Goal: Task Accomplishment & Management: Manage account settings

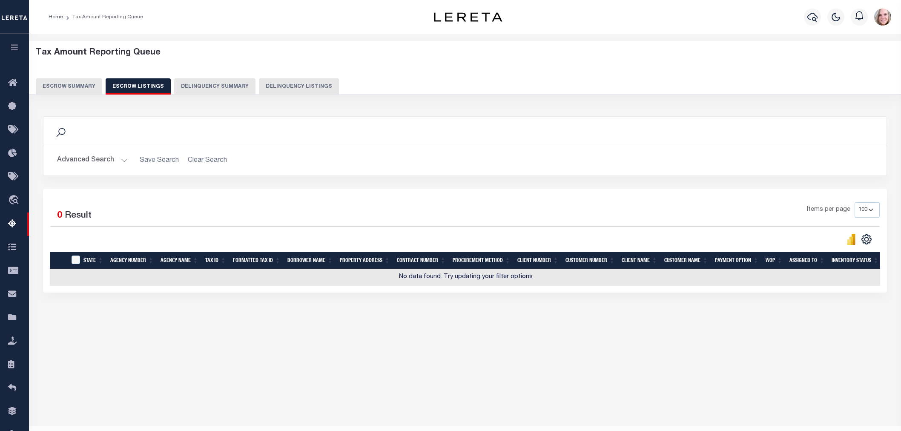
select select "100"
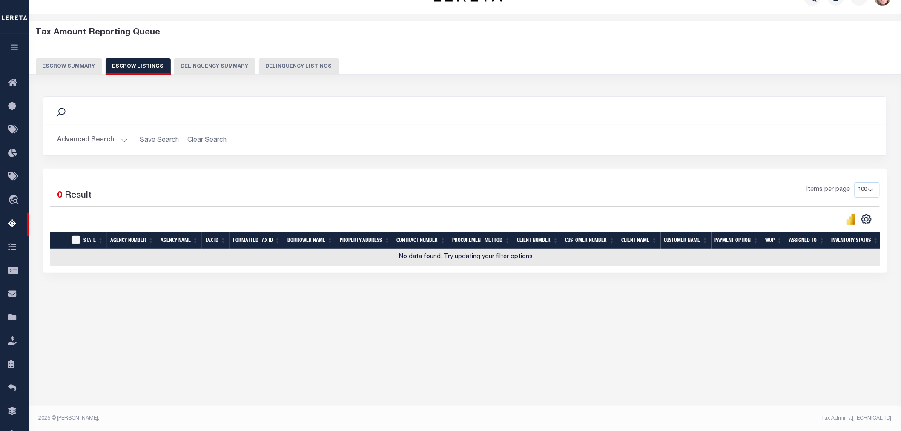
click at [64, 68] on button "Escrow Summary" at bounding box center [69, 66] width 66 height 16
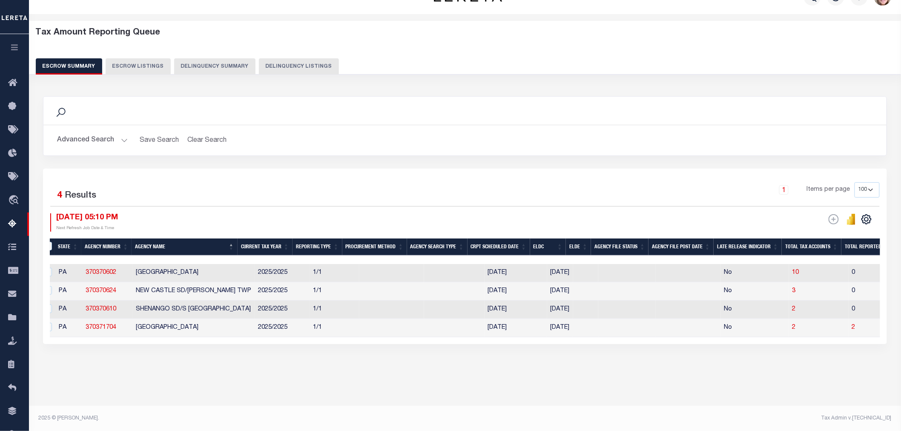
scroll to position [0, 0]
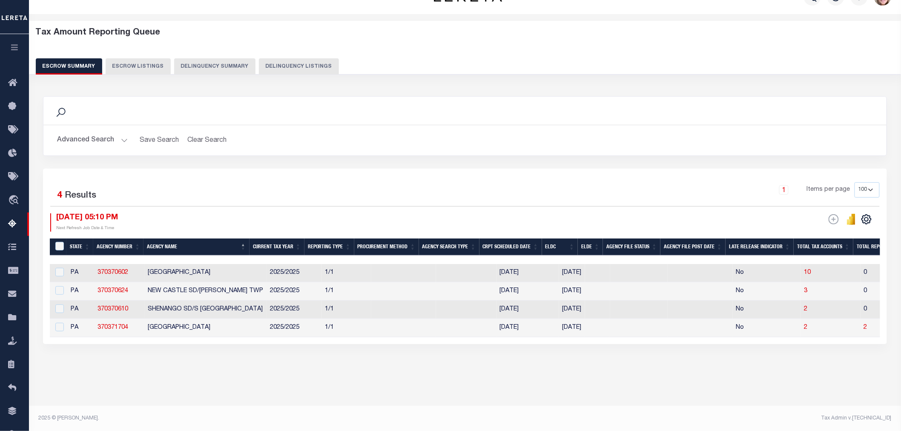
click at [97, 145] on button "Advanced Search" at bounding box center [92, 140] width 71 height 17
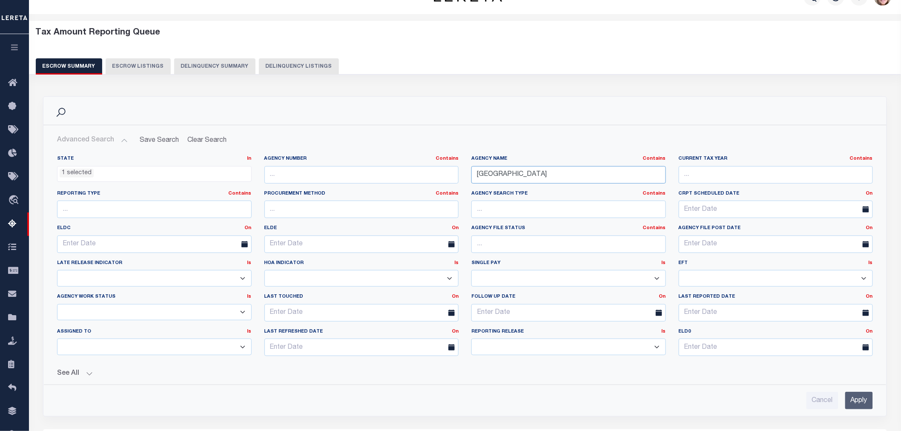
click at [532, 176] on input "[GEOGRAPHIC_DATA]" at bounding box center [568, 174] width 195 height 17
click at [531, 176] on input "[GEOGRAPHIC_DATA]" at bounding box center [568, 174] width 195 height 17
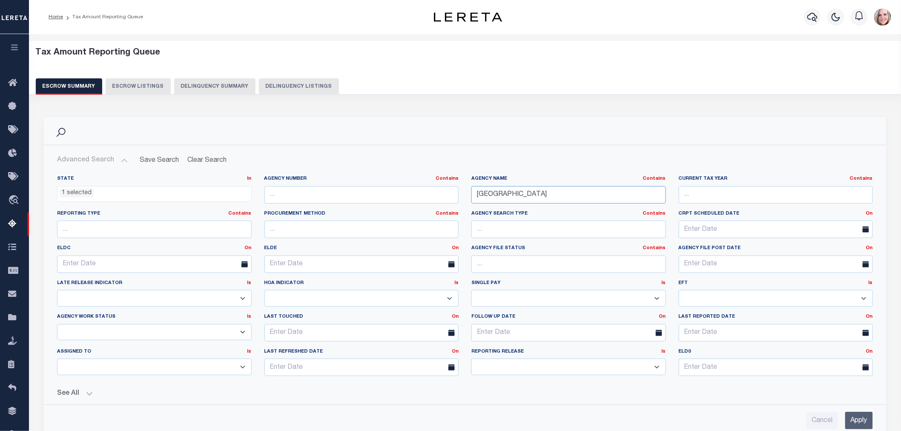
drag, startPoint x: 525, startPoint y: 192, endPoint x: 398, endPoint y: 199, distance: 127.1
click at [398, 198] on div "State In In AK AL AR AZ CA CO CT DC DE FL GA GU HI IA ID IL IN KS [GEOGRAPHIC_D…" at bounding box center [465, 278] width 829 height 207
type input "shenango sd/s new castle"
click at [866, 419] on input "Apply" at bounding box center [859, 420] width 28 height 17
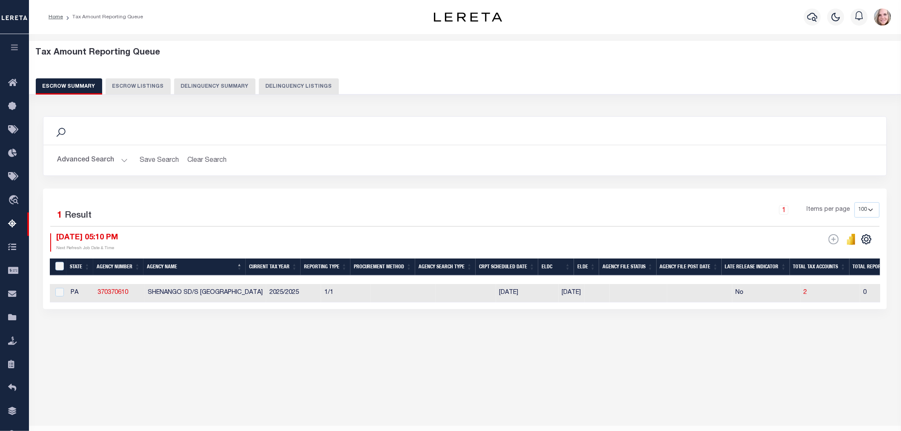
scroll to position [0, 432]
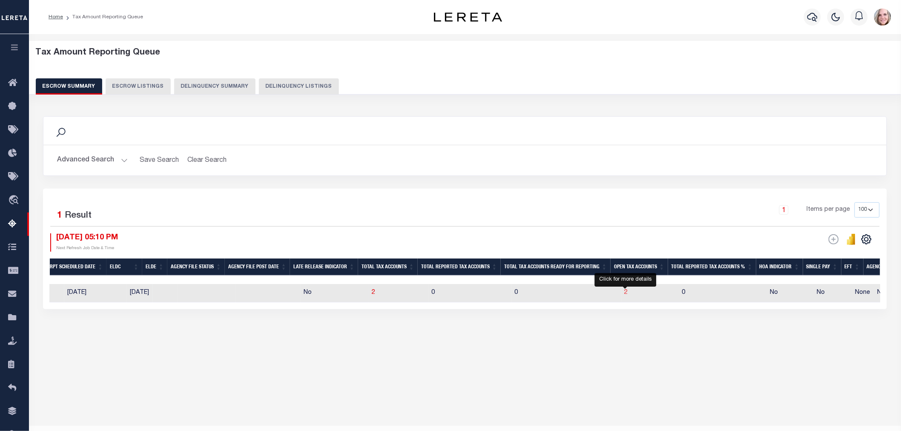
click at [625, 293] on span "2" at bounding box center [626, 293] width 3 height 6
select select "100"
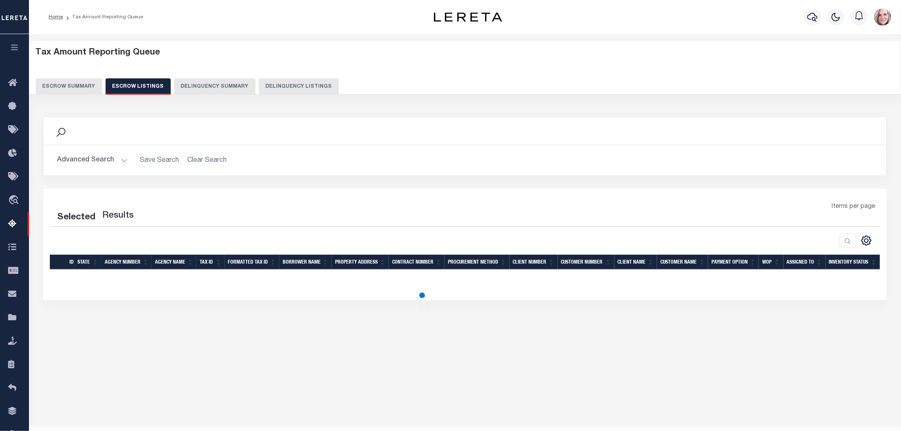
select select "100"
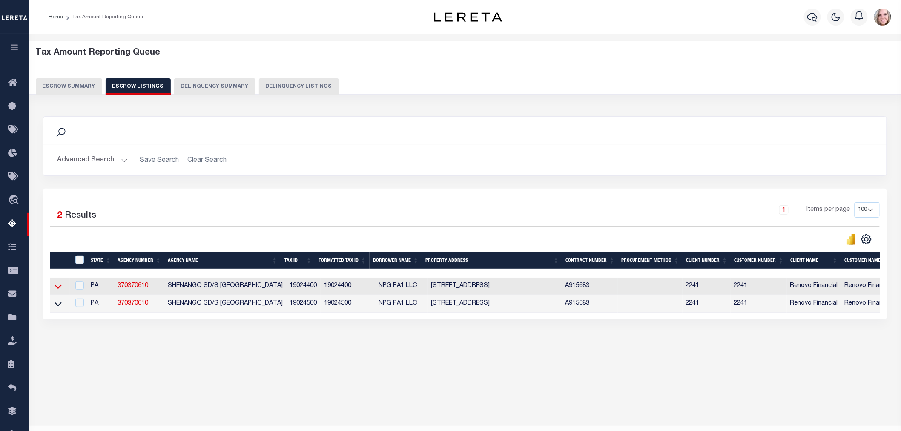
click at [58, 284] on icon at bounding box center [57, 286] width 7 height 9
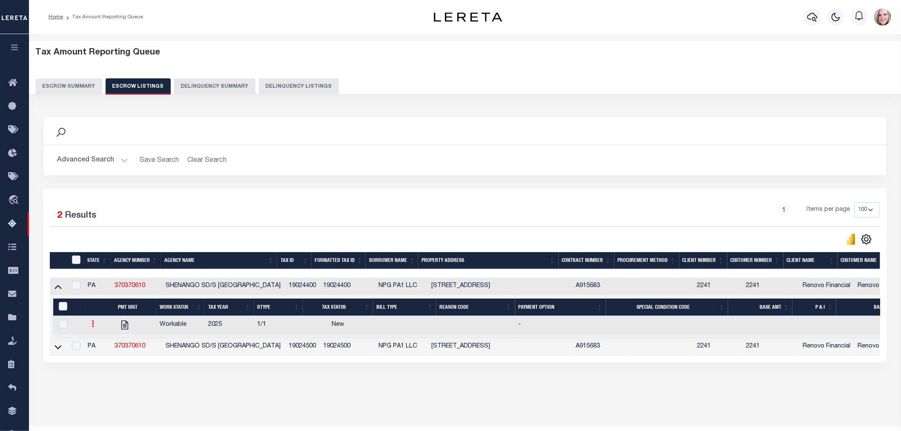
click at [94, 327] on icon at bounding box center [93, 323] width 3 height 7
click at [112, 356] on link "" at bounding box center [103, 352] width 29 height 14
checkbox input "true"
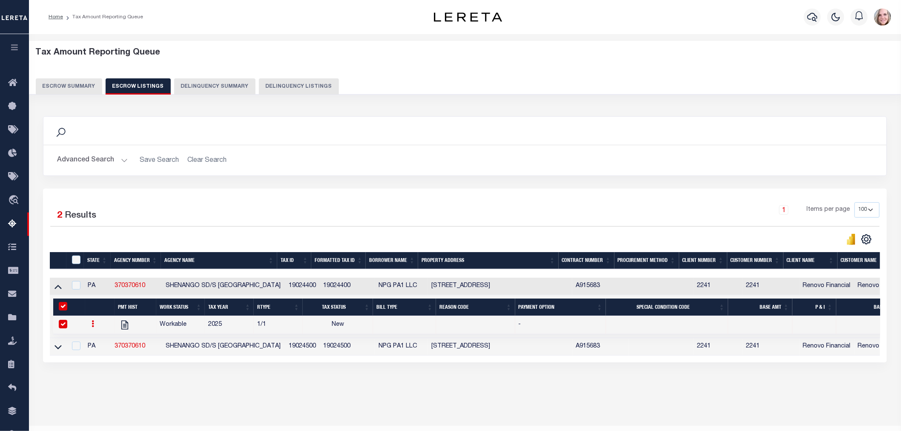
select select
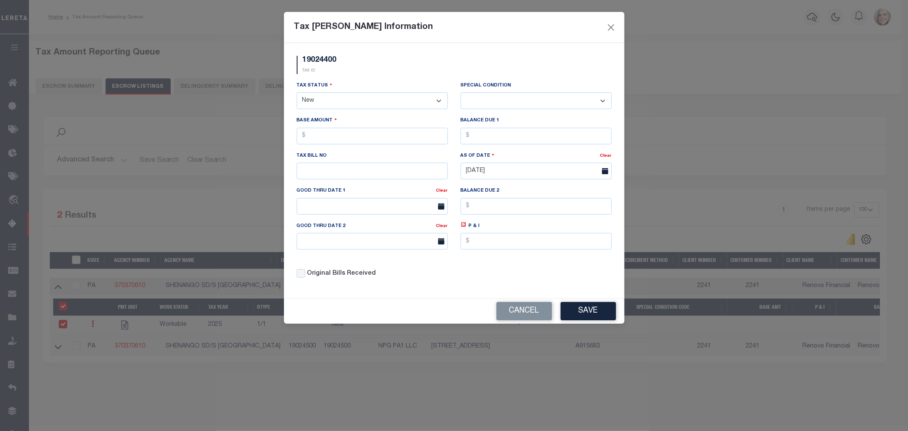
click at [364, 106] on select "- Select Status - Open Due/Unpaid Paid Incomplete No Tax Due Internal Refund Pr…" at bounding box center [372, 100] width 151 height 17
select select "DUE"
click at [297, 93] on select "- Select Status - Open Due/Unpaid Paid Incomplete No Tax Due Internal Refund Pr…" at bounding box center [372, 100] width 151 height 17
select select "0"
click at [353, 143] on input "text" at bounding box center [372, 136] width 151 height 17
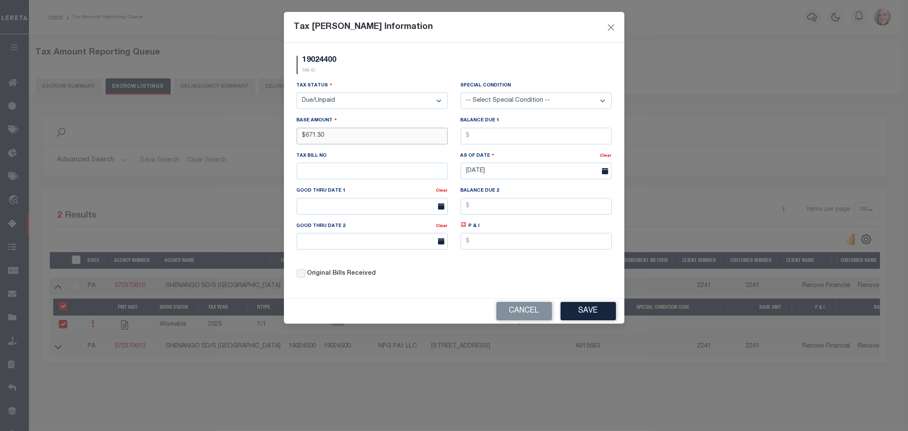
type input "$671.30"
click at [341, 167] on input "text" at bounding box center [372, 171] width 151 height 17
type input "513"
click at [312, 201] on input "text" at bounding box center [372, 206] width 151 height 17
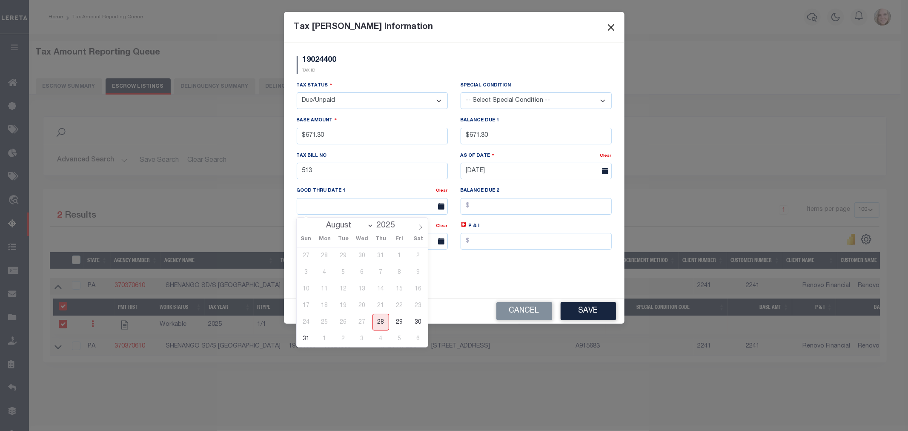
click at [397, 324] on span "29" at bounding box center [399, 322] width 17 height 17
type input "[DATE]"
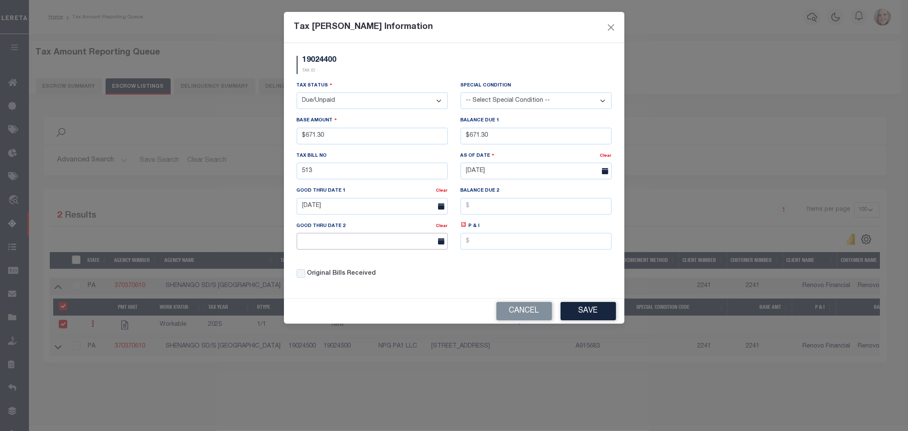
click at [374, 247] on body "Home Tax Amount Reporting Queue Profile" at bounding box center [454, 225] width 908 height 451
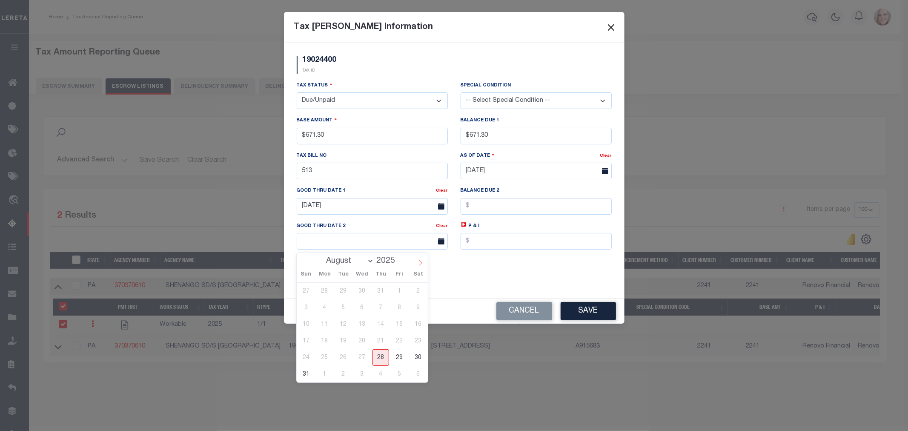
click at [422, 262] on icon at bounding box center [421, 263] width 6 height 6
select select "9"
click at [399, 358] on span "31" at bounding box center [399, 357] width 17 height 17
type input "[DATE]"
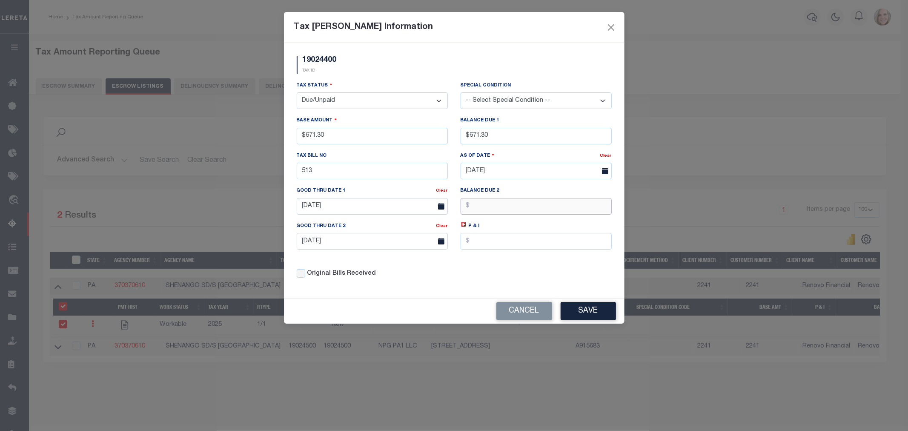
click at [482, 209] on input "text" at bounding box center [536, 206] width 151 height 17
type input "$685.00"
click at [585, 314] on button "Save" at bounding box center [588, 311] width 55 height 18
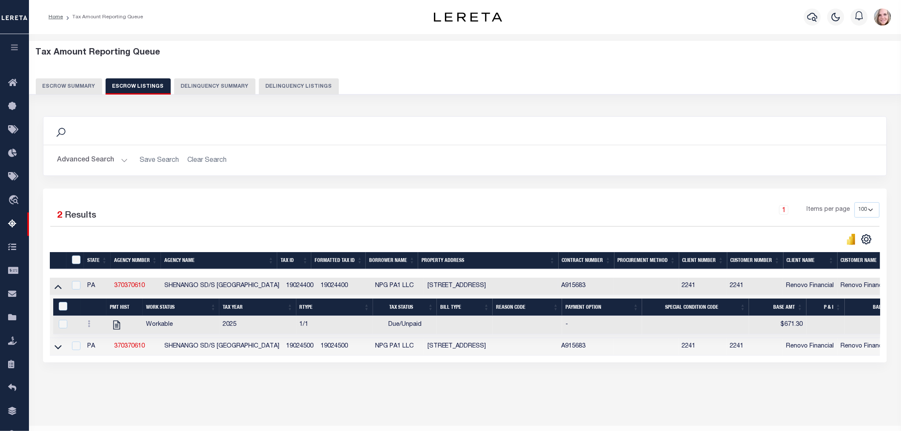
drag, startPoint x: 62, startPoint y: 347, endPoint x: 137, endPoint y: 307, distance: 85.4
click at [62, 347] on link at bounding box center [58, 346] width 10 height 6
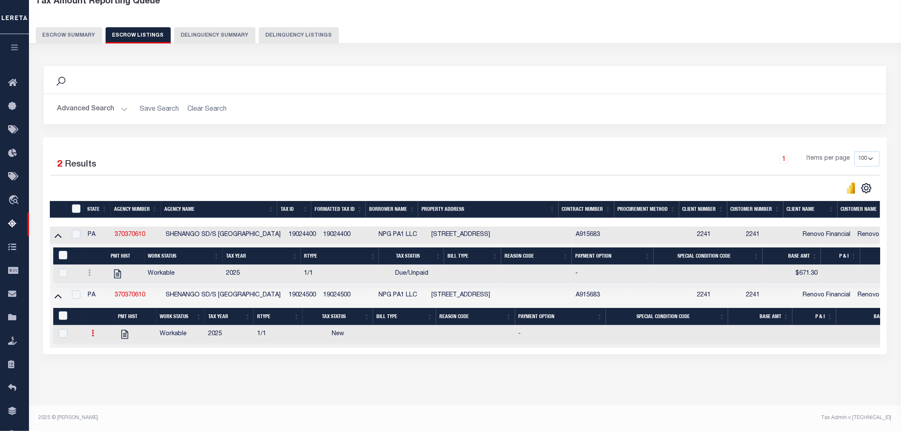
click at [92, 331] on icon at bounding box center [93, 333] width 3 height 7
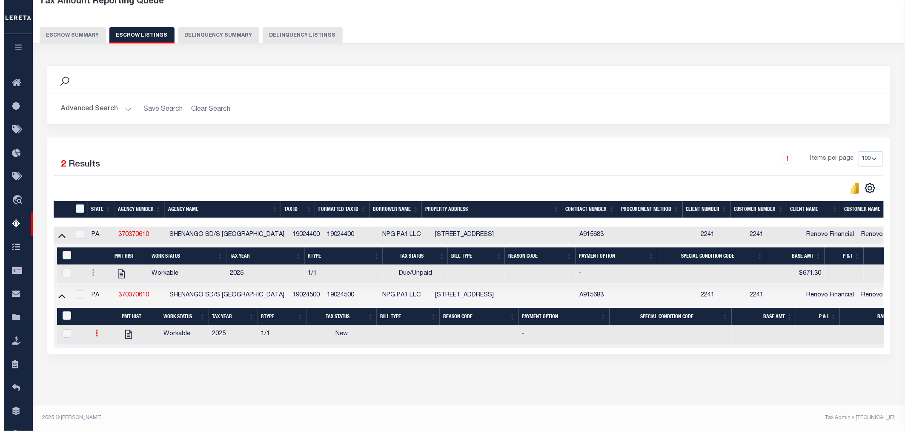
scroll to position [54, 0]
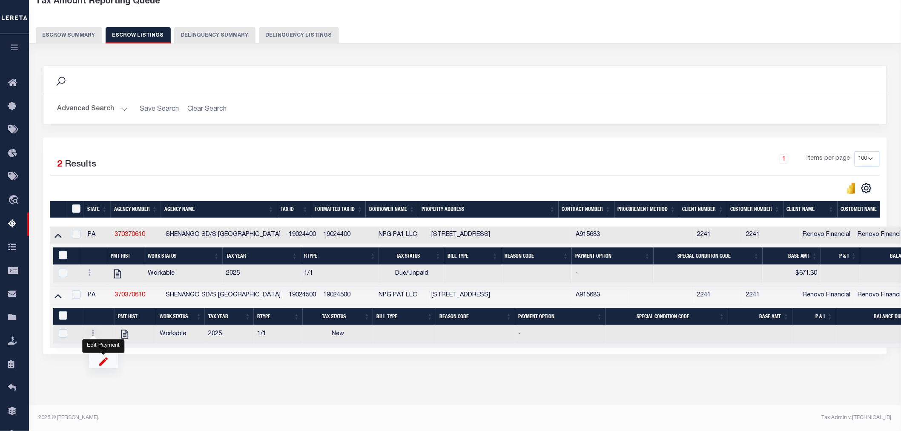
click at [103, 358] on img "" at bounding box center [103, 361] width 9 height 9
checkbox input "true"
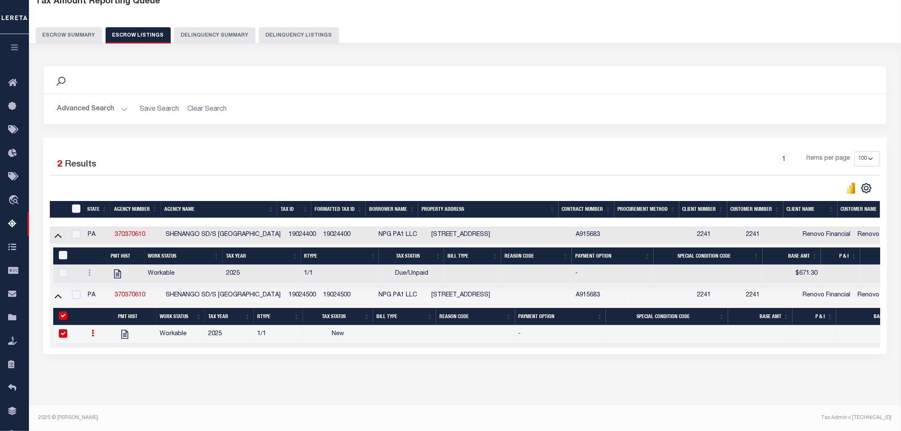
select select
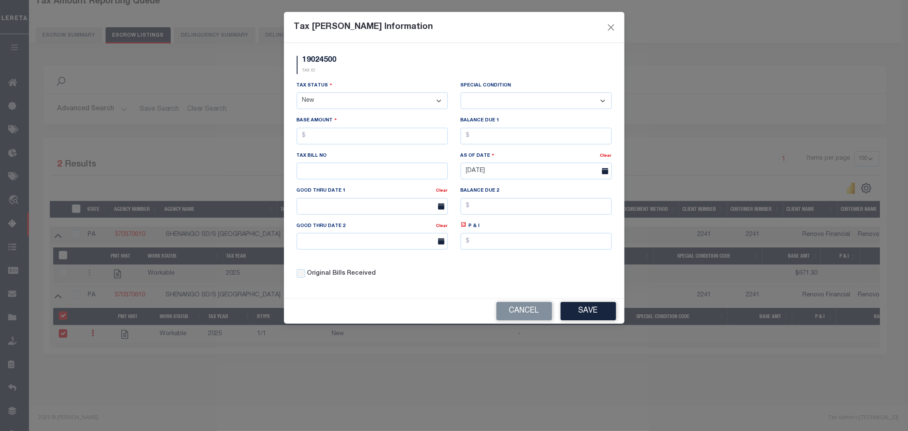
click at [360, 104] on select "- Select Status - Open Due/Unpaid Paid Incomplete No Tax Due Internal Refund Pr…" at bounding box center [372, 100] width 151 height 17
select select "DUE"
click at [297, 93] on select "- Select Status - Open Due/Unpaid Paid Incomplete No Tax Due Internal Refund Pr…" at bounding box center [372, 100] width 151 height 17
select select "0"
click at [333, 142] on input "text" at bounding box center [372, 136] width 151 height 17
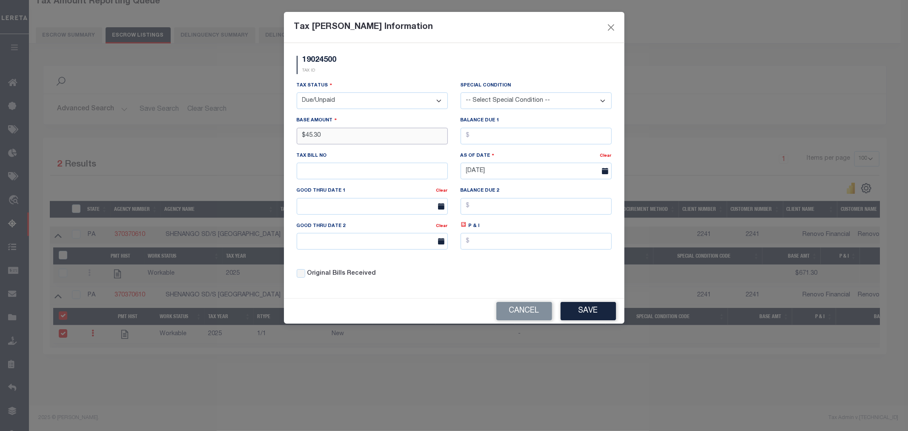
type input "$45.30"
click at [512, 135] on input "text" at bounding box center [536, 136] width 151 height 17
type input "$45.30"
click at [328, 172] on input "text" at bounding box center [372, 171] width 151 height 17
type input "1587"
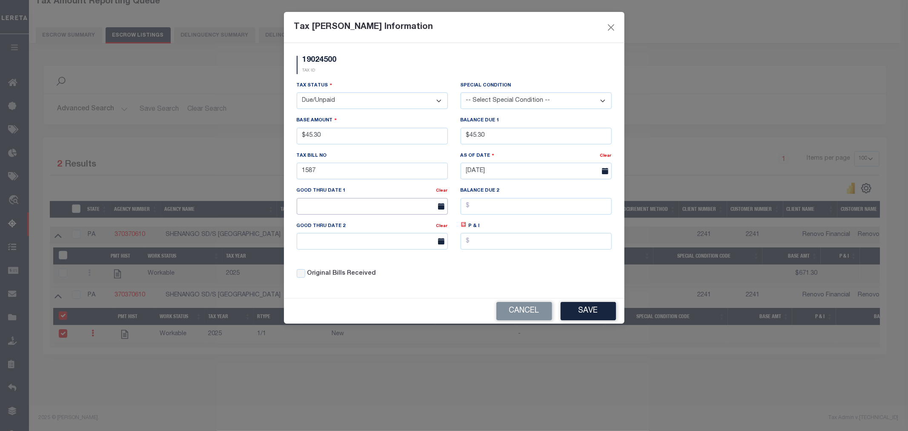
click at [353, 211] on input "text" at bounding box center [372, 206] width 151 height 17
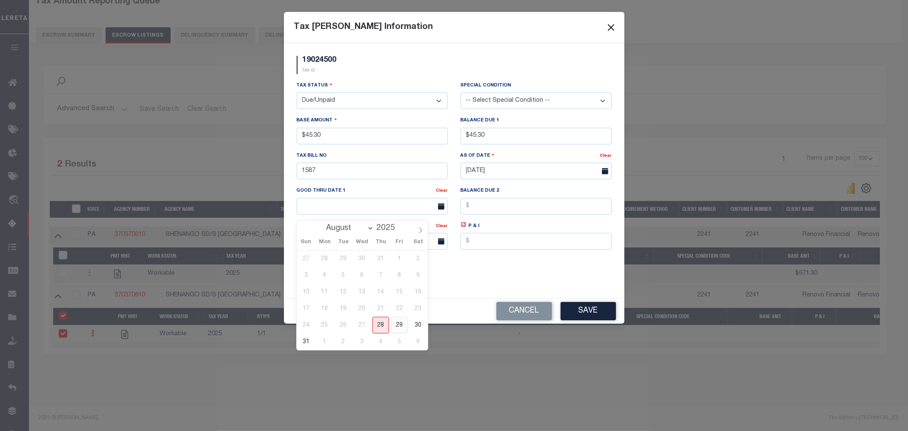
click at [403, 324] on span "29" at bounding box center [399, 325] width 17 height 17
type input "[DATE]"
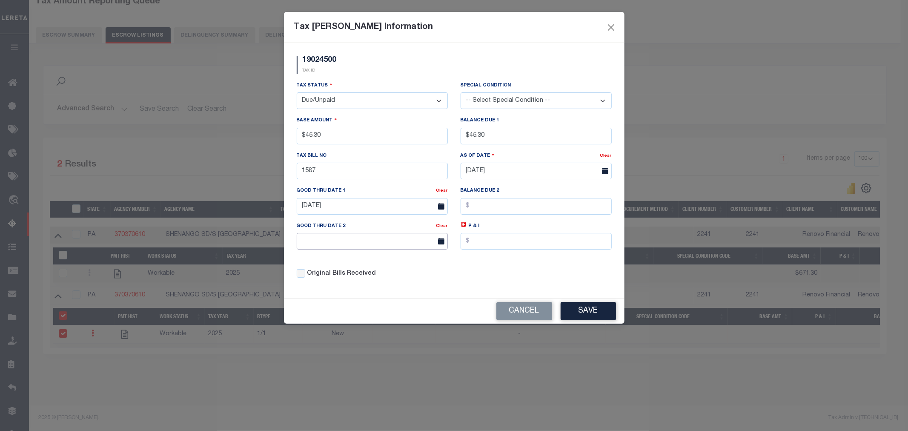
click at [390, 238] on input "text" at bounding box center [372, 241] width 151 height 17
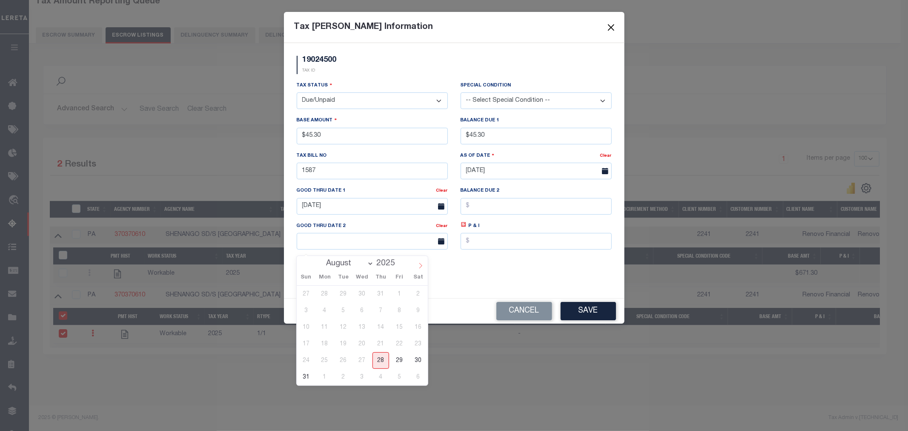
click at [415, 265] on span at bounding box center [420, 263] width 14 height 14
select select "9"
click at [399, 356] on span "31" at bounding box center [399, 360] width 17 height 17
type input "[DATE]"
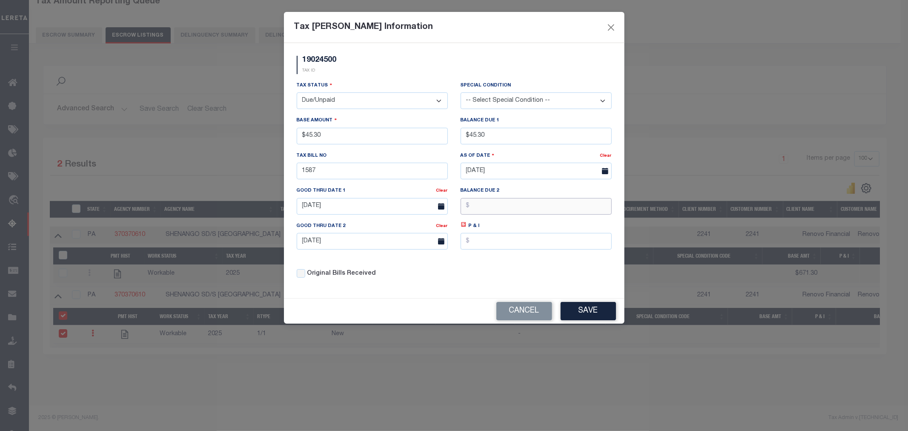
click at [487, 215] on input "text" at bounding box center [536, 206] width 151 height 17
type input "$"
type input "$46.22"
click at [576, 312] on button "Save" at bounding box center [588, 311] width 55 height 18
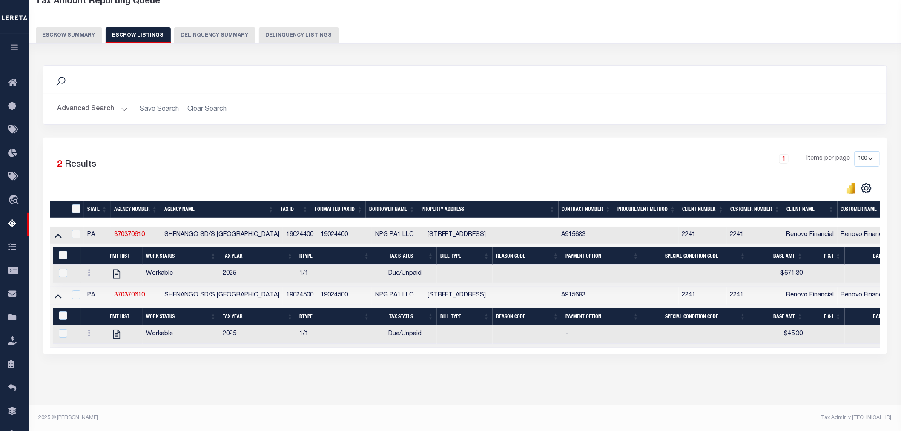
click at [70, 204] on div "ID" at bounding box center [77, 208] width 14 height 9
click at [75, 201] on th "ID" at bounding box center [74, 209] width 17 height 17
click at [77, 206] on input "ID" at bounding box center [76, 208] width 9 height 9
checkbox input "true"
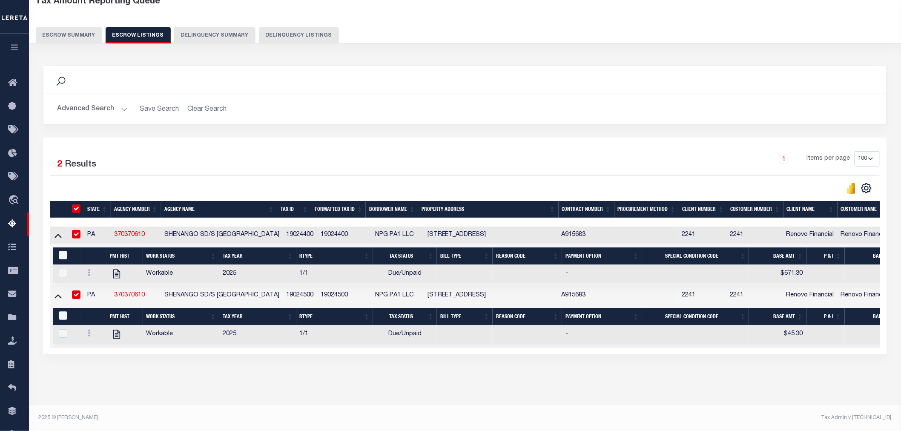
checkbox input "true"
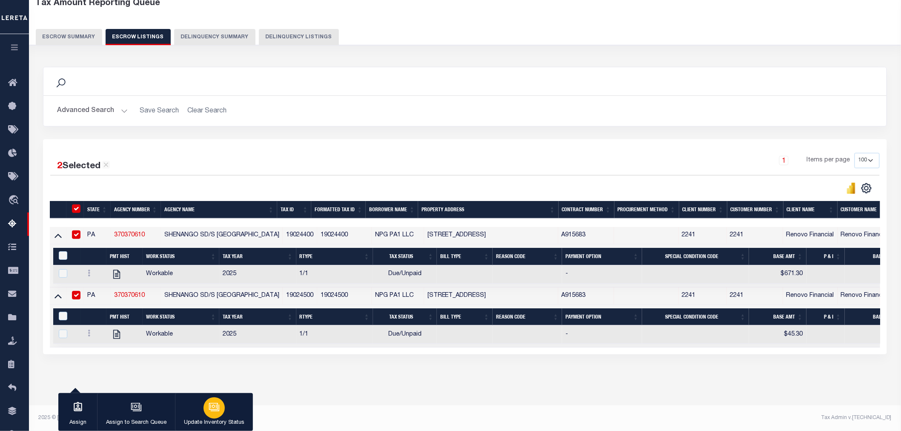
click at [209, 413] on icon "button" at bounding box center [214, 406] width 11 height 11
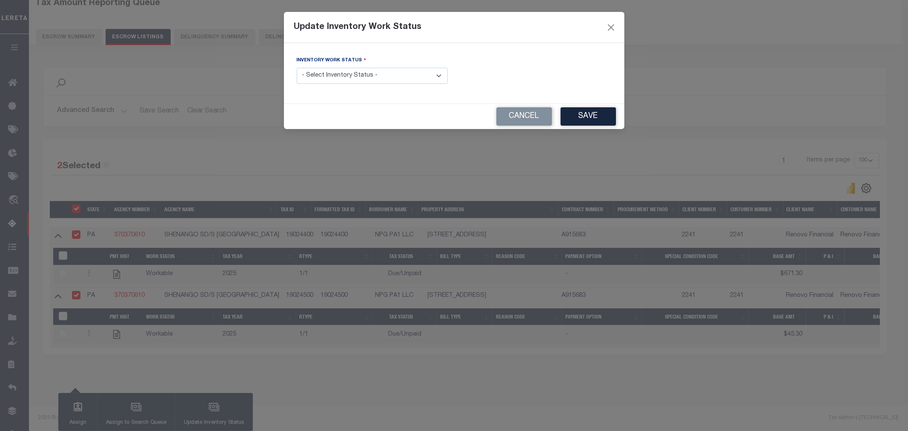
click at [398, 73] on select "- Select Inventory Status - Manual - Exception Pended - Awaiting Search Late Ad…" at bounding box center [372, 76] width 151 height 17
select select "4"
click at [297, 68] on select "- Select Inventory Status - Manual - Exception Pended - Awaiting Search Late Ad…" at bounding box center [372, 76] width 151 height 17
click at [571, 115] on button "Save" at bounding box center [588, 116] width 55 height 18
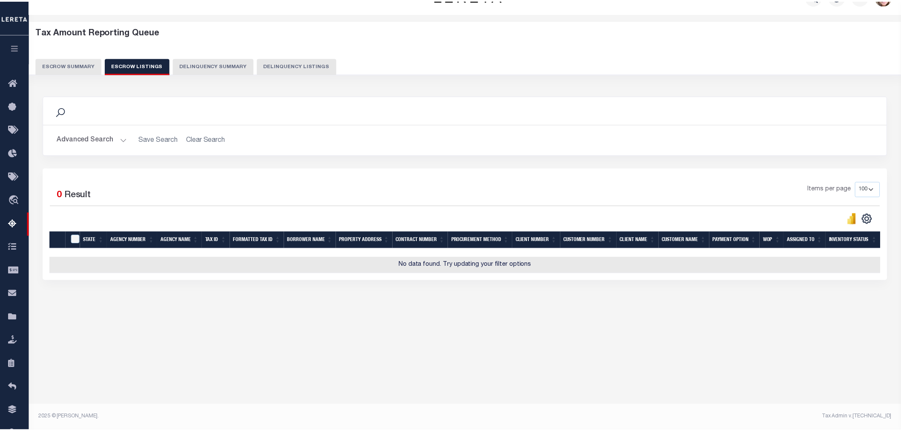
scroll to position [20, 0]
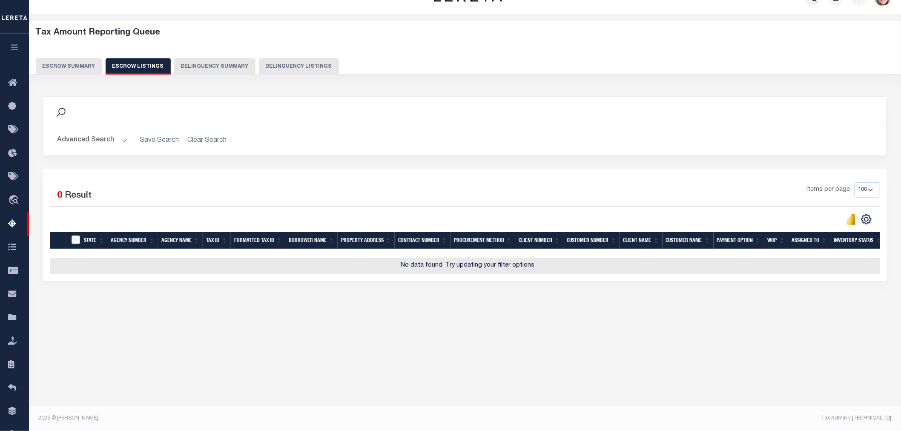
click at [84, 64] on button "Escrow Summary" at bounding box center [69, 66] width 66 height 16
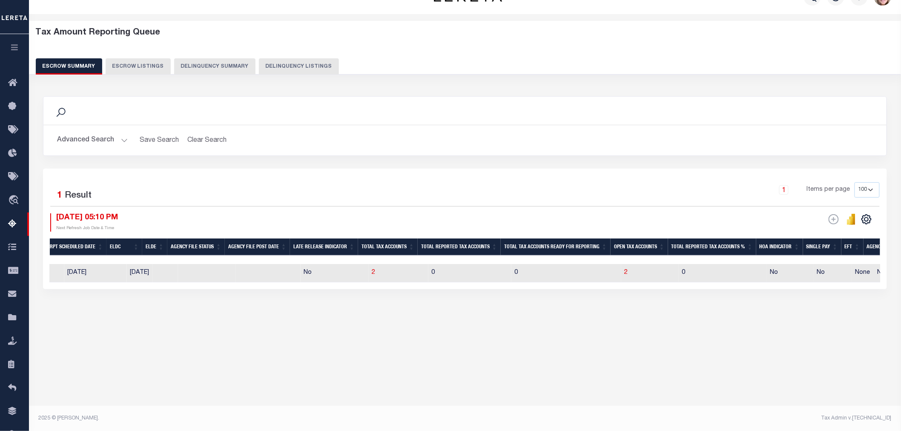
click at [96, 141] on button "Advanced Search" at bounding box center [92, 140] width 71 height 17
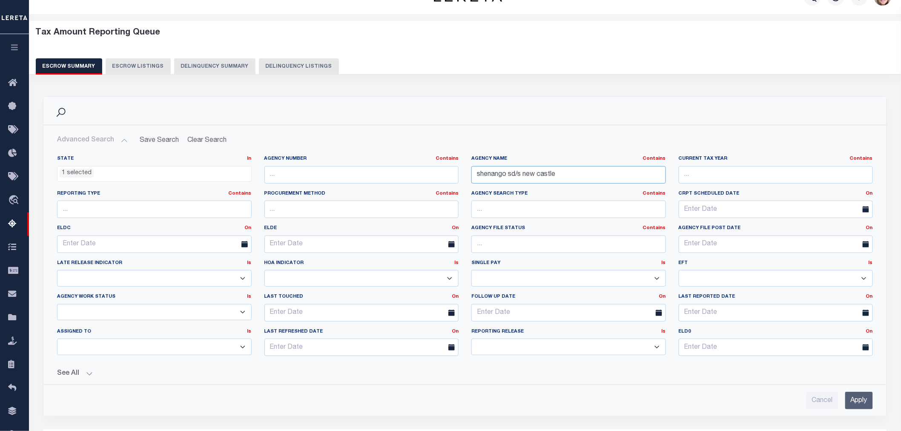
click at [496, 176] on input "shenango sd/s new castle" at bounding box center [568, 174] width 195 height 17
click at [496, 175] on input "shenango sd/s new castle" at bounding box center [568, 174] width 195 height 17
type input "northwestern lehigh"
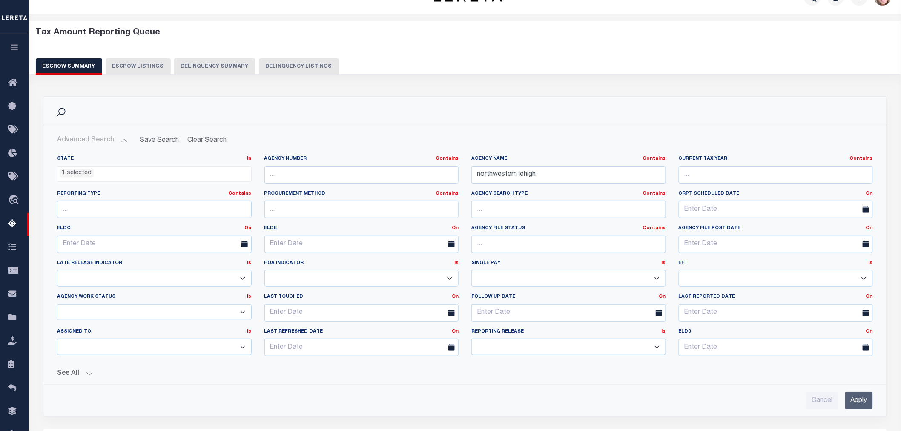
click at [865, 395] on input "Apply" at bounding box center [859, 400] width 28 height 17
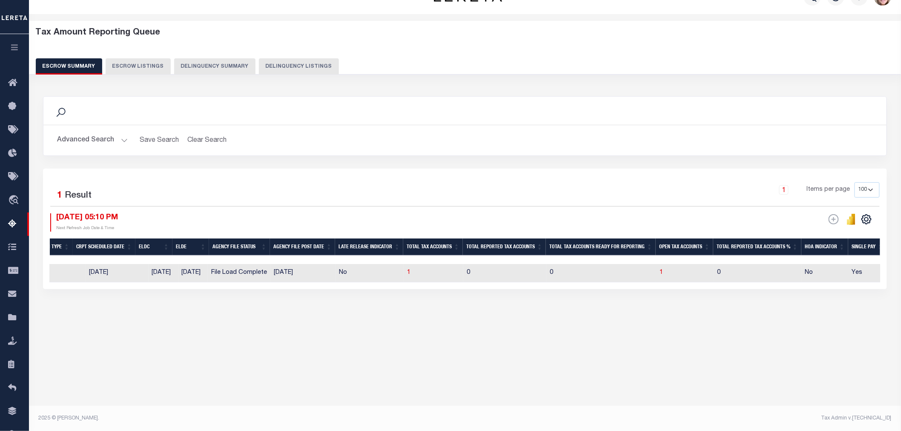
click at [666, 274] on td "1" at bounding box center [684, 273] width 57 height 18
checkbox input "true"
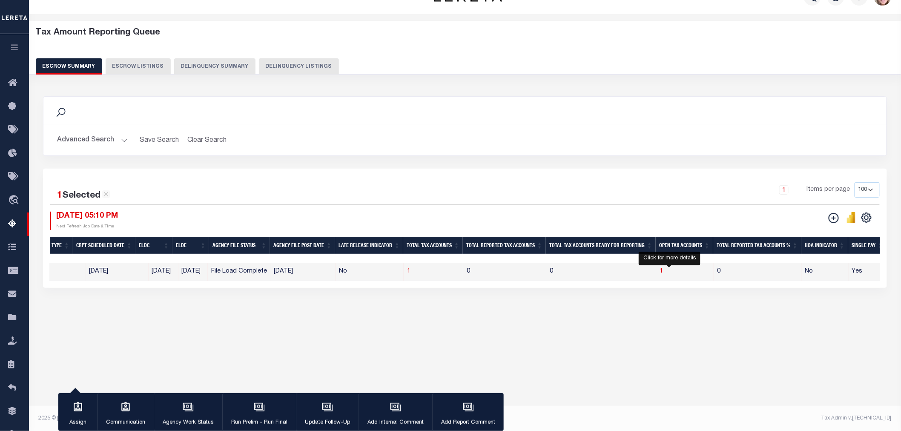
click at [663, 271] on span "1" at bounding box center [660, 271] width 3 height 6
select select "100"
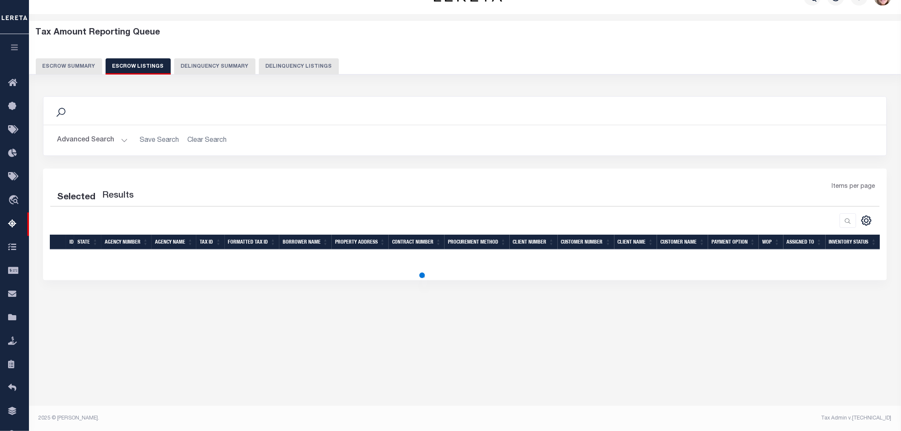
select select "100"
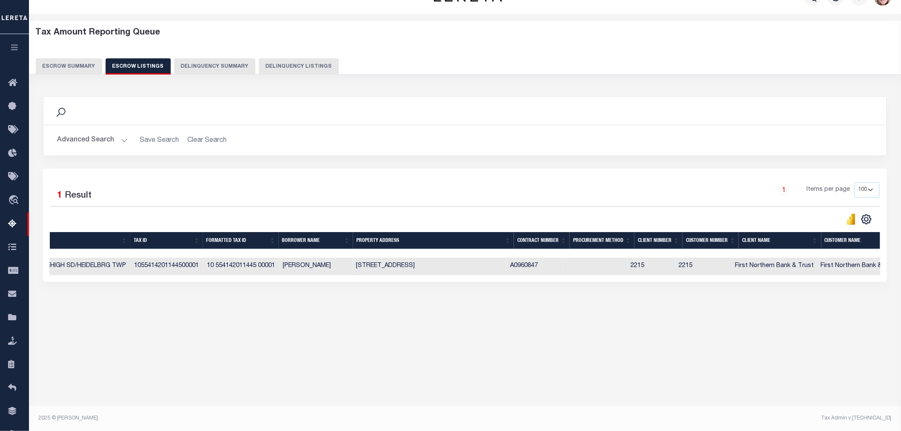
scroll to position [0, 0]
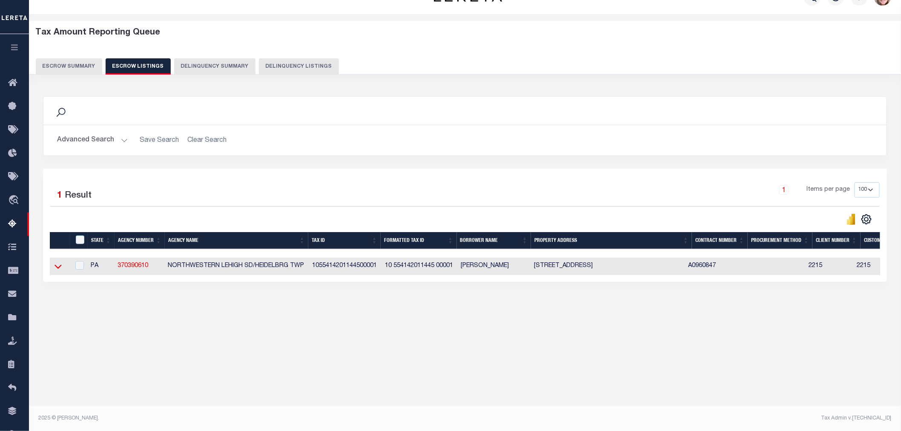
click at [57, 270] on icon at bounding box center [57, 266] width 7 height 9
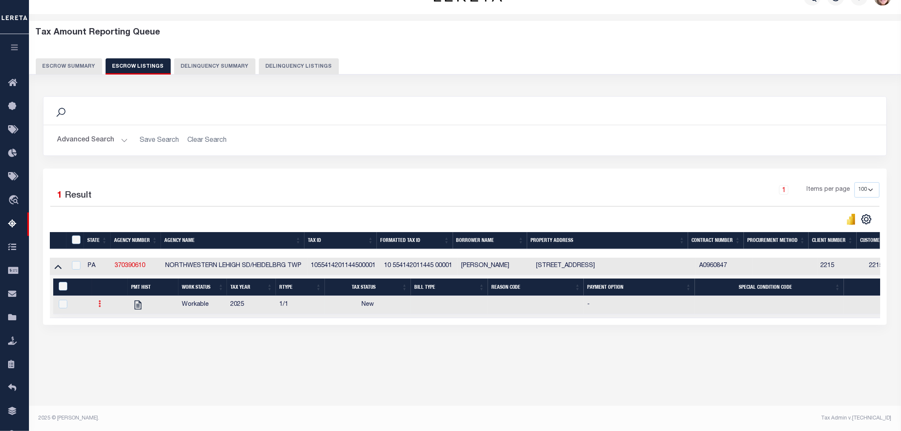
click at [99, 307] on icon at bounding box center [100, 303] width 3 height 7
click at [115, 333] on link "" at bounding box center [110, 332] width 29 height 14
checkbox input "true"
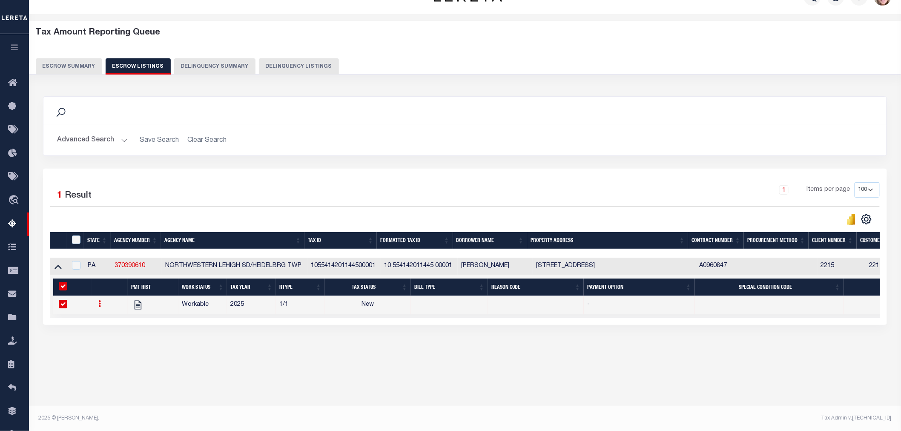
select select
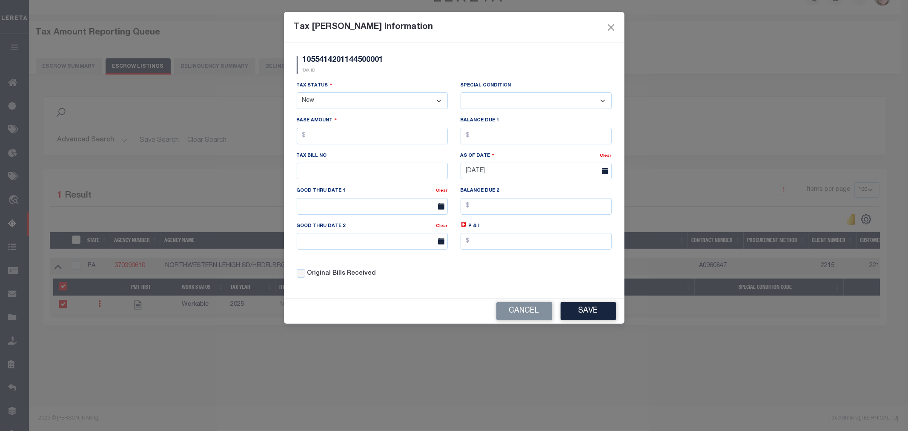
click at [314, 100] on select "- Select Status - Open Due/Unpaid Paid Incomplete No Tax Due Internal Refund Pr…" at bounding box center [372, 100] width 151 height 17
select select "DUE"
click at [297, 93] on select "- Select Status - Open Due/Unpaid Paid Incomplete No Tax Due Internal Refund Pr…" at bounding box center [372, 100] width 151 height 17
select select "0"
click at [328, 140] on input "text" at bounding box center [372, 136] width 151 height 17
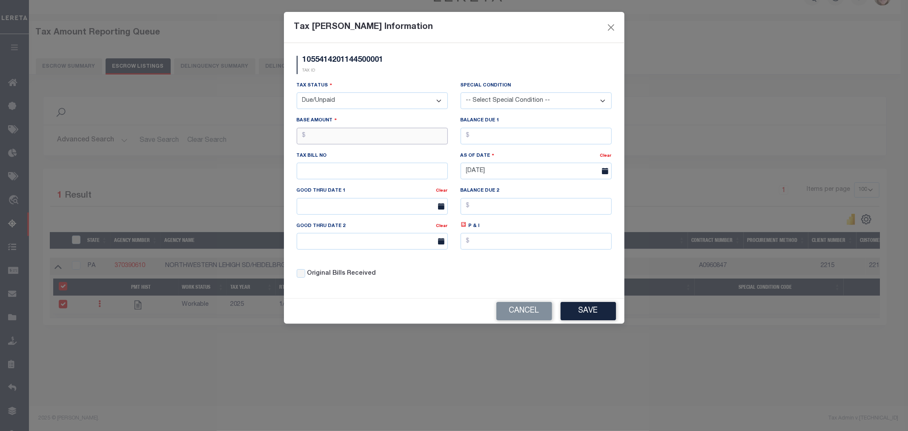
click at [350, 137] on input "text" at bounding box center [372, 136] width 151 height 17
type input "$1,753.53"
click at [499, 143] on input "text" at bounding box center [536, 136] width 151 height 17
type input "$1,753.53"
click at [309, 173] on input "text" at bounding box center [372, 171] width 151 height 17
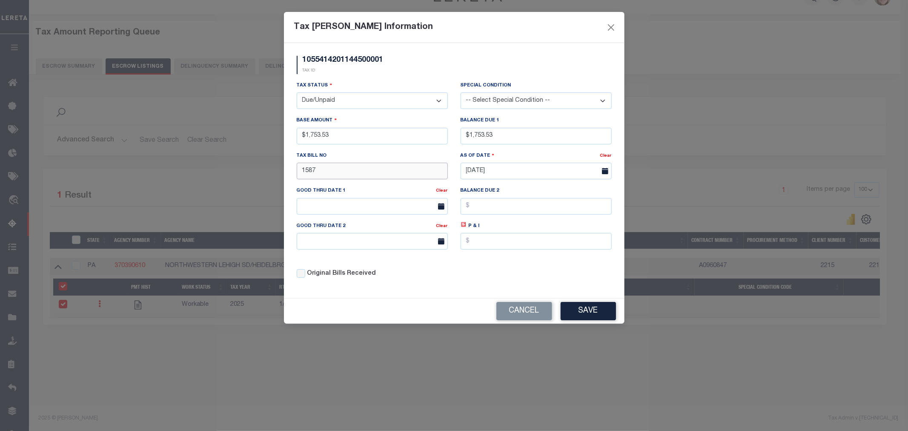
type input "1587"
click at [324, 239] on input "text" at bounding box center [372, 241] width 151 height 17
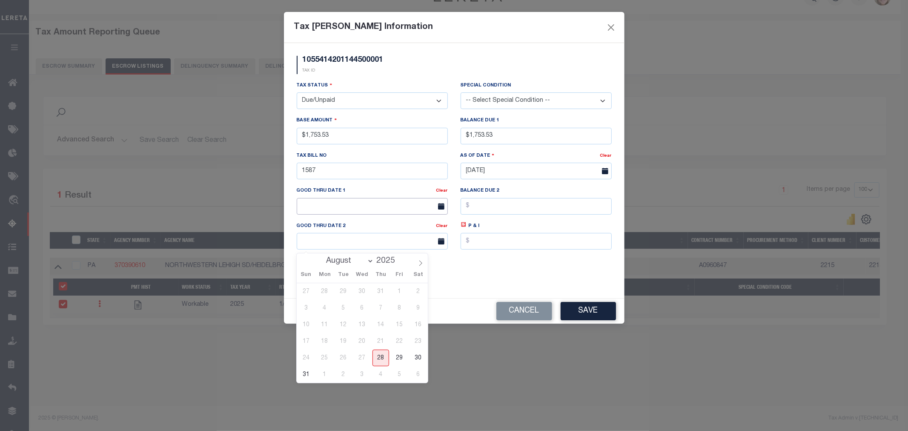
click at [348, 207] on input "text" at bounding box center [372, 206] width 151 height 17
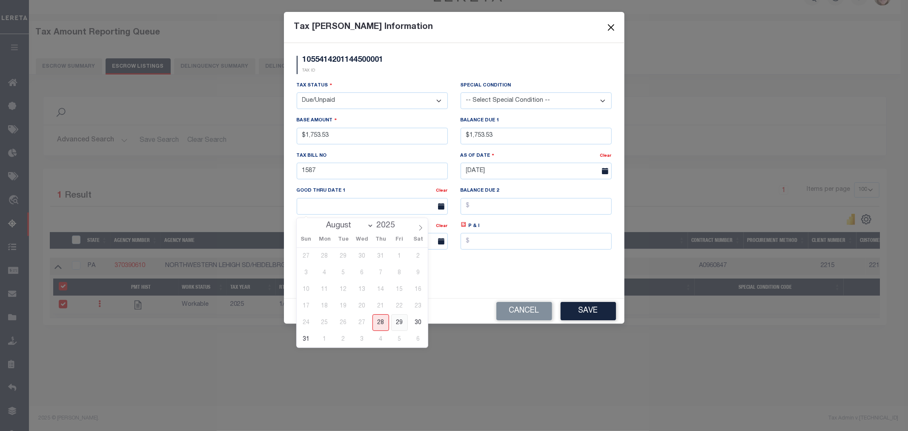
click at [402, 322] on span "29" at bounding box center [399, 322] width 17 height 17
type input "[DATE]"
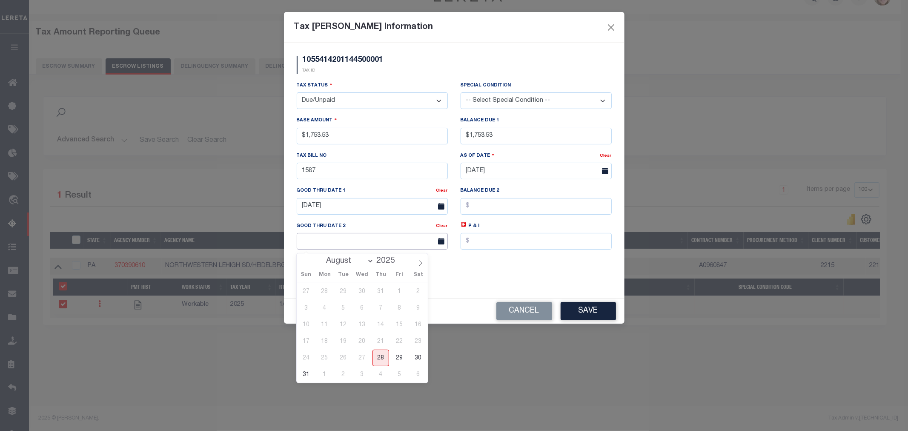
click at [389, 239] on input "text" at bounding box center [372, 241] width 151 height 17
click at [424, 264] on span at bounding box center [420, 260] width 14 height 14
click at [418, 262] on icon at bounding box center [421, 263] width 6 height 6
select select "9"
click at [397, 358] on span "31" at bounding box center [399, 358] width 17 height 17
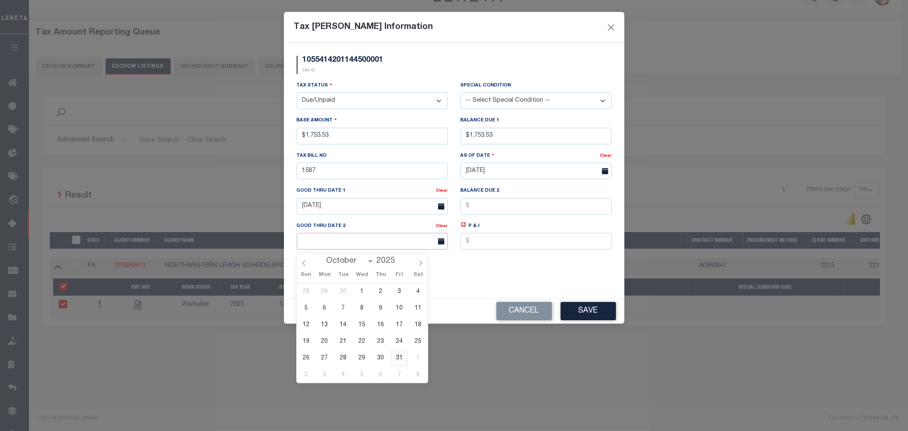
type input "[DATE]"
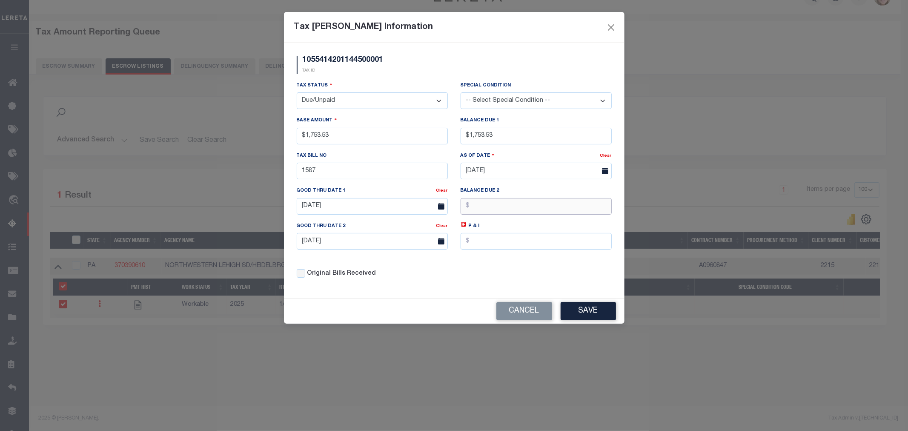
click at [500, 211] on input "text" at bounding box center [536, 206] width 151 height 17
type input "$1,789.32"
click at [582, 308] on button "Save" at bounding box center [588, 311] width 55 height 18
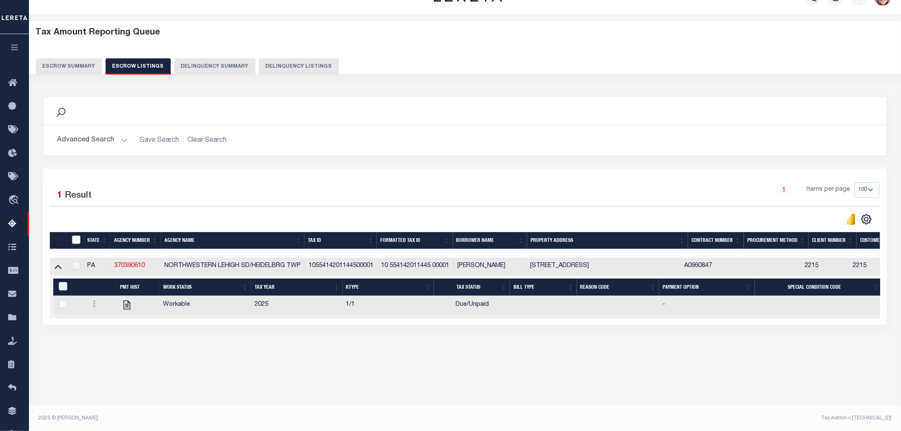
click at [76, 242] on input "ID" at bounding box center [76, 239] width 9 height 9
checkbox input "true"
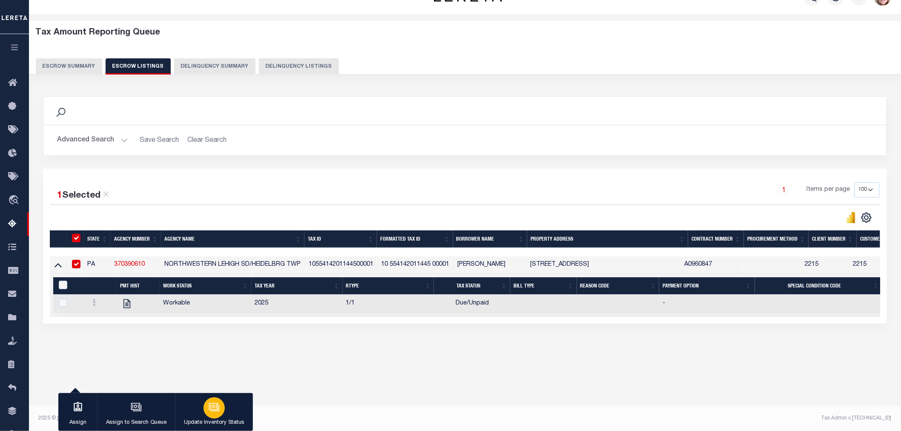
click at [205, 402] on div "button" at bounding box center [214, 407] width 21 height 21
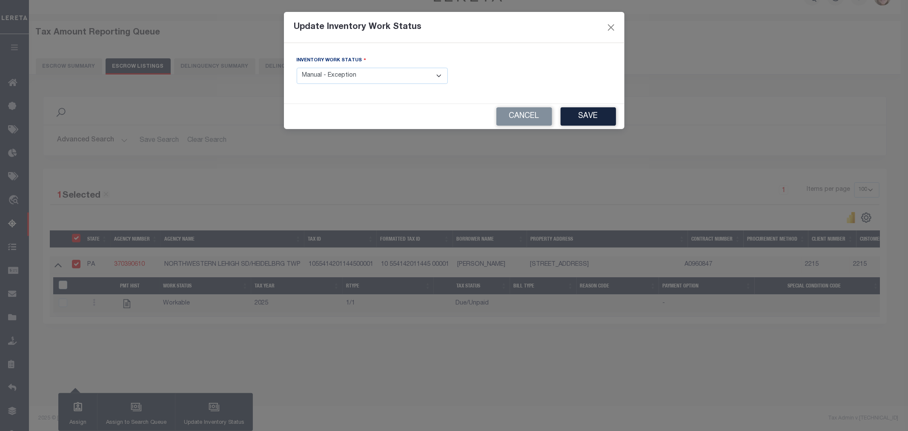
click at [324, 69] on select "- Select Inventory Status - Manual - Exception Pended - Awaiting Search Late Ad…" at bounding box center [372, 76] width 151 height 17
select select "4"
click at [297, 68] on select "- Select Inventory Status - Manual - Exception Pended - Awaiting Search Late Ad…" at bounding box center [372, 76] width 151 height 17
click at [594, 114] on button "Save" at bounding box center [588, 116] width 55 height 18
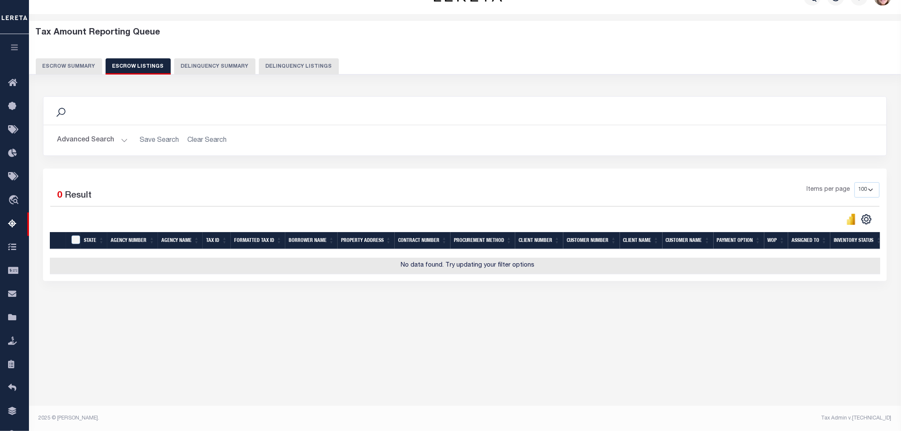
drag, startPoint x: 67, startPoint y: 69, endPoint x: 71, endPoint y: 69, distance: 4.3
click at [67, 69] on button "Escrow Summary" at bounding box center [69, 66] width 66 height 16
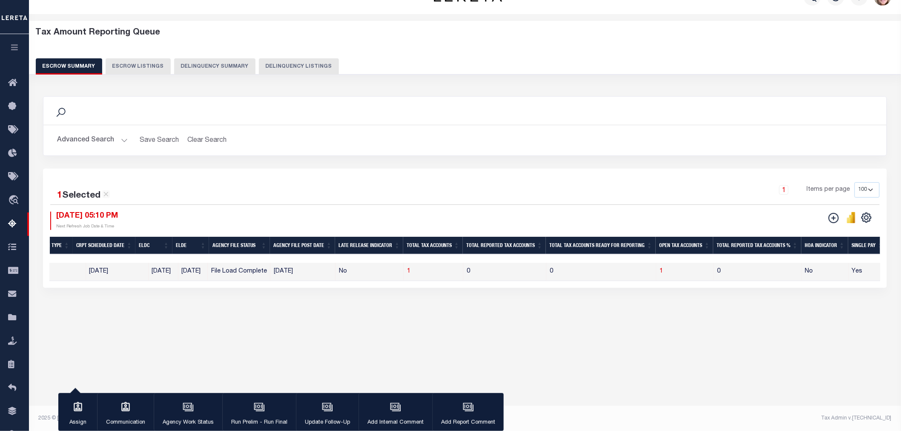
click at [111, 146] on button "Advanced Search" at bounding box center [92, 140] width 71 height 17
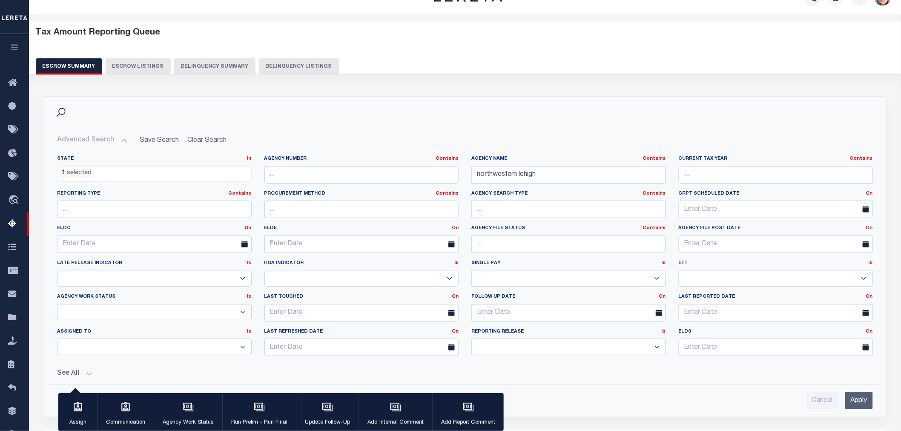
click at [548, 186] on div "Agency Name Contains Contains Is northwestern [GEOGRAPHIC_DATA]" at bounding box center [568, 172] width 207 height 35
click at [548, 173] on input "northwestern lehigh" at bounding box center [568, 174] width 195 height 17
click at [547, 172] on input "northwestern lehigh" at bounding box center [568, 174] width 195 height 17
type input "SHENANGO"
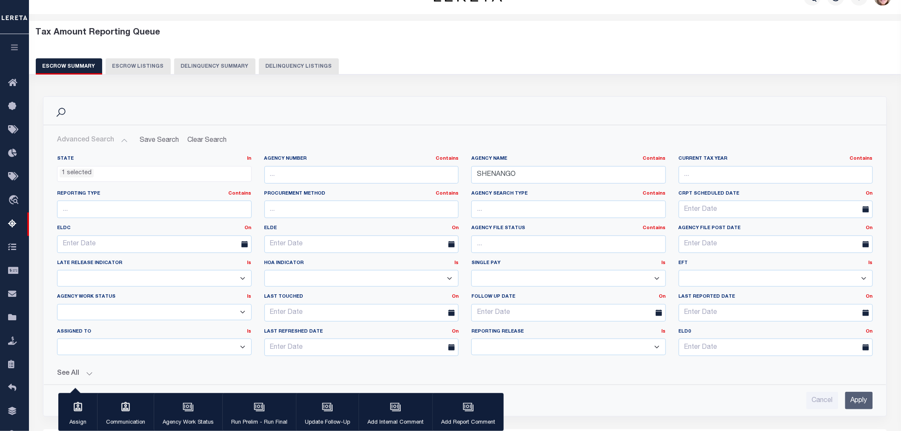
click at [857, 404] on input "Apply" at bounding box center [859, 400] width 28 height 17
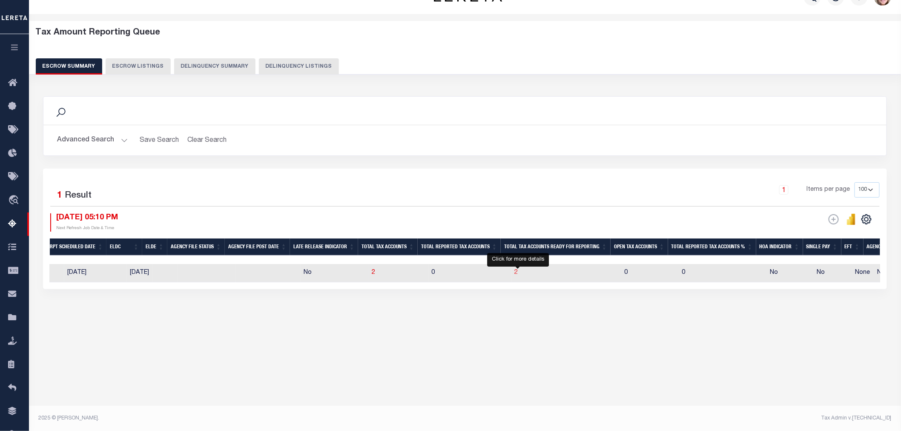
click at [517, 273] on span "2" at bounding box center [516, 273] width 3 height 6
select select "100"
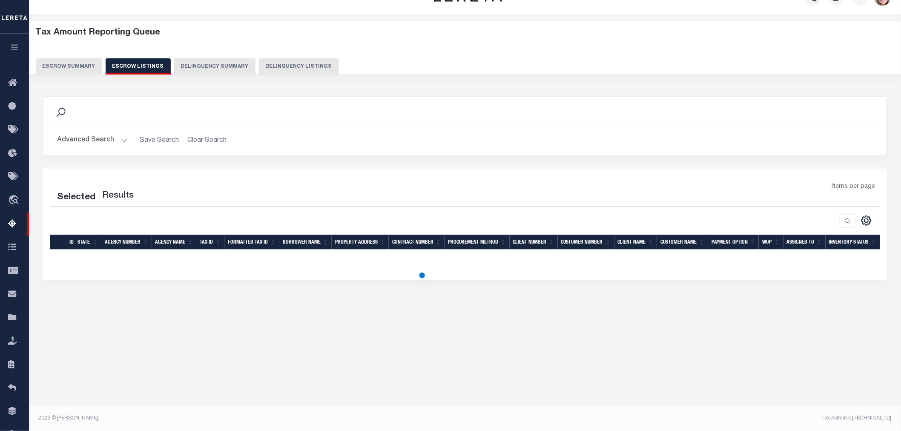
select select "100"
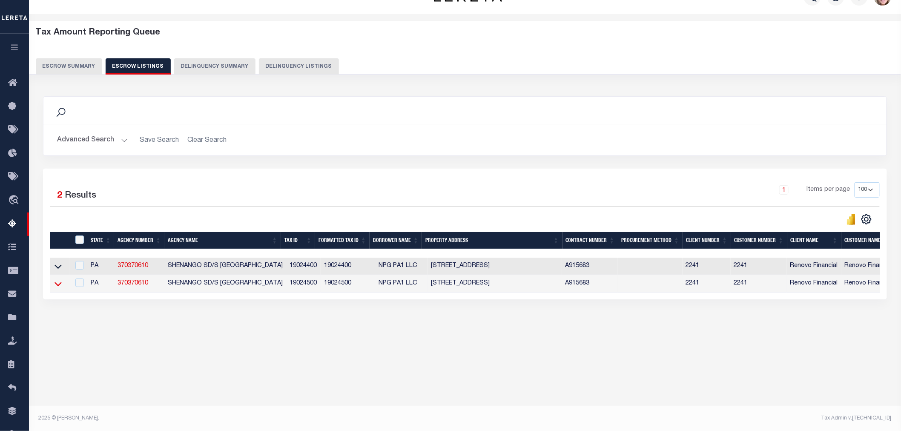
click at [56, 286] on icon at bounding box center [57, 284] width 7 height 4
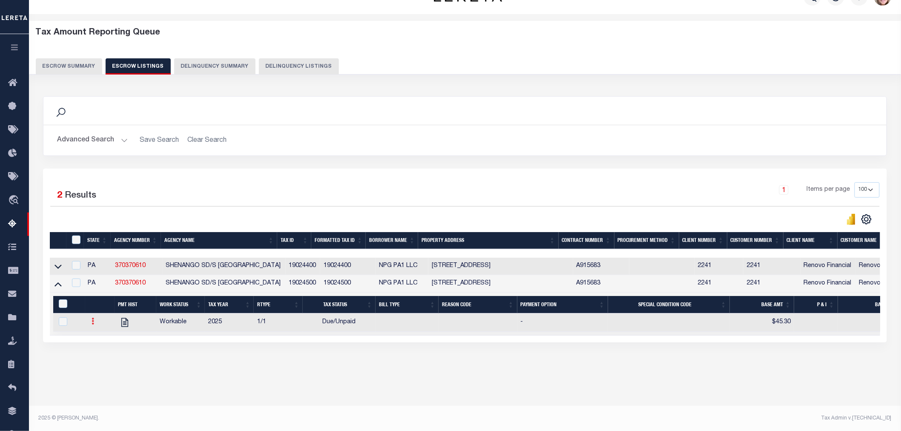
click at [96, 325] on link at bounding box center [93, 322] width 9 height 7
click at [108, 355] on link "" at bounding box center [103, 349] width 29 height 14
checkbox input "true"
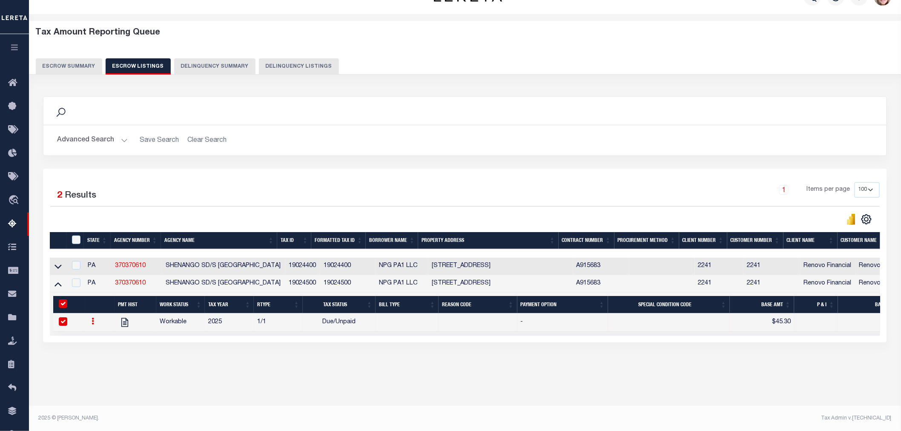
select select "DUE"
type input "$45.30"
type input "1587"
type input "[DATE]"
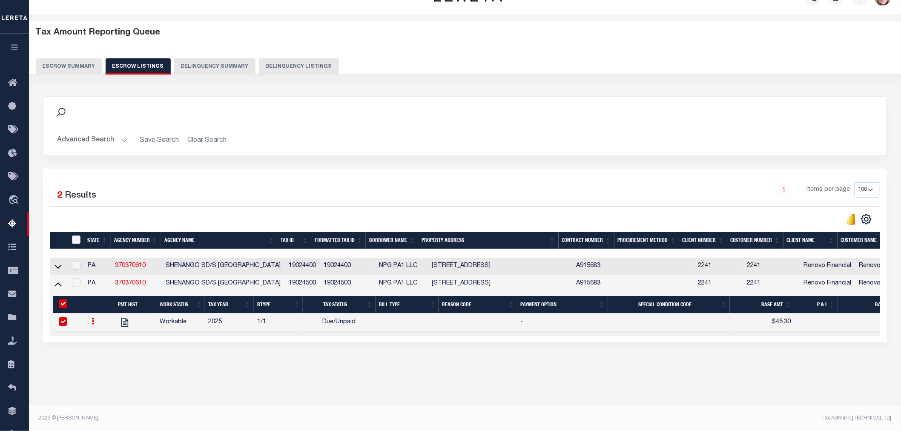
type input "$46.22"
type input "[DATE]"
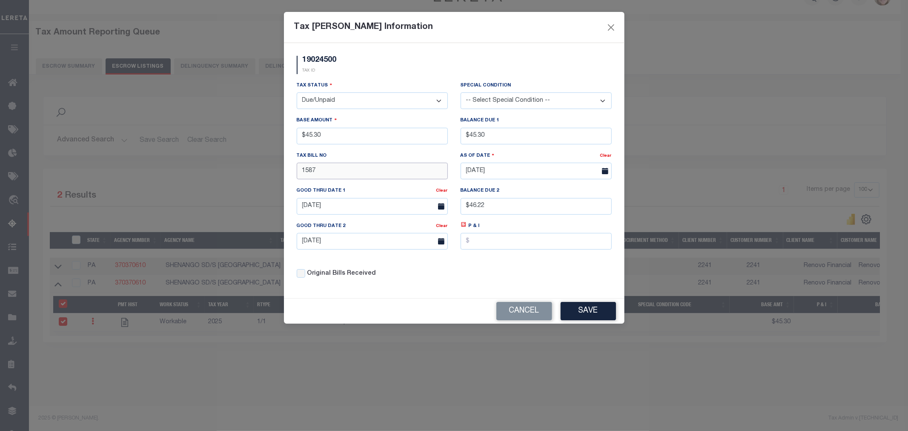
click at [331, 170] on input "1587" at bounding box center [372, 171] width 151 height 17
type input "514"
click at [582, 317] on button "Save" at bounding box center [588, 311] width 55 height 18
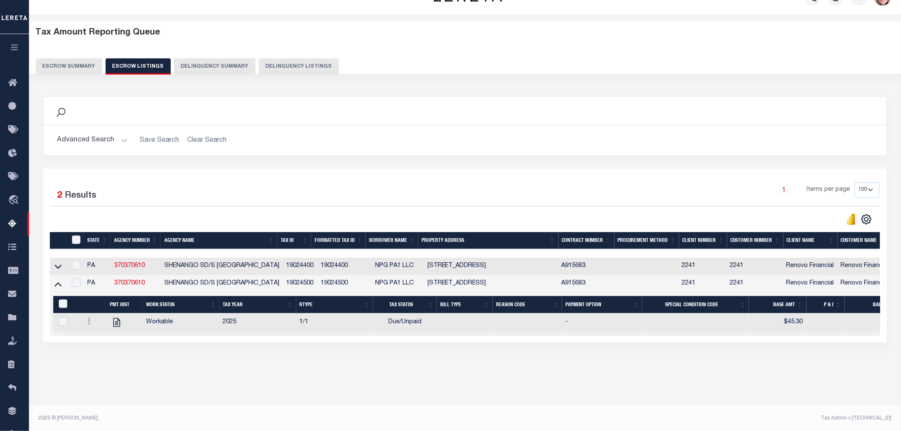
click at [93, 58] on button "Escrow Summary" at bounding box center [69, 66] width 66 height 16
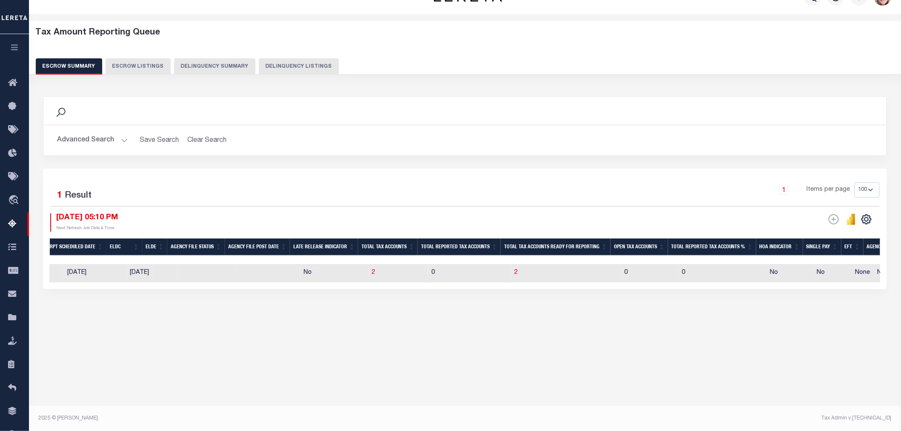
click at [84, 142] on button "Advanced Search" at bounding box center [92, 140] width 71 height 17
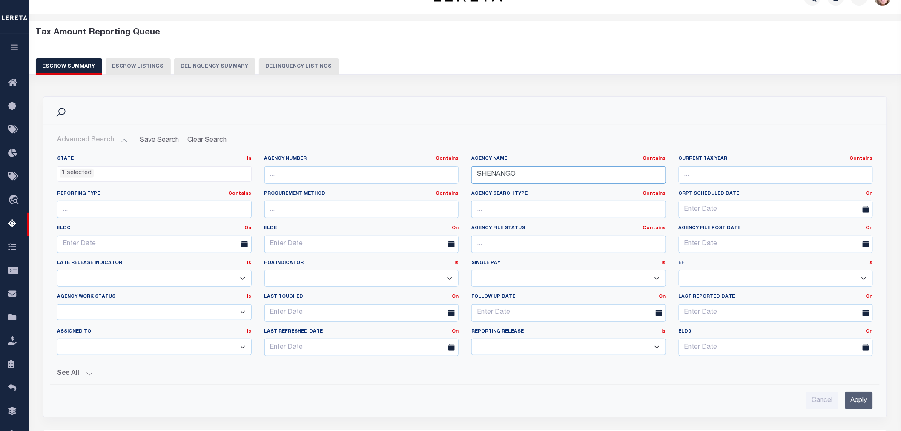
click at [545, 173] on input "SHENANGO" at bounding box center [568, 174] width 195 height 17
click at [544, 172] on input "SHENANGO" at bounding box center [568, 174] width 195 height 17
type input "[PERSON_NAME] SD"
click at [862, 401] on input "Apply" at bounding box center [859, 400] width 28 height 17
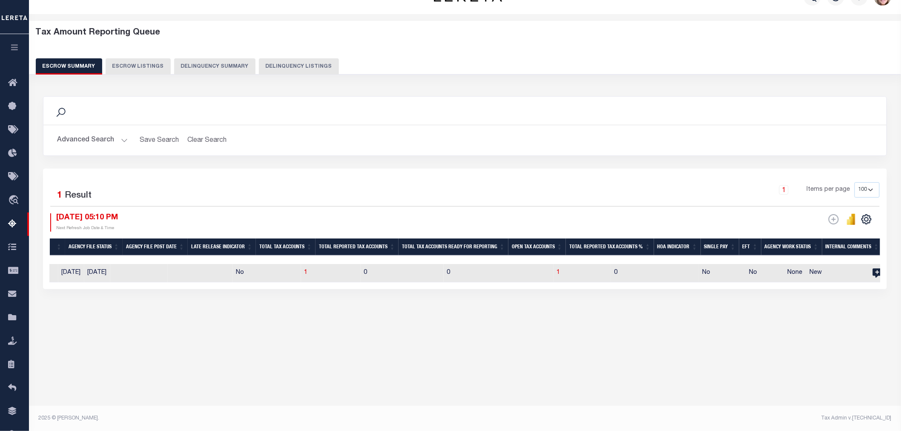
scroll to position [0, 553]
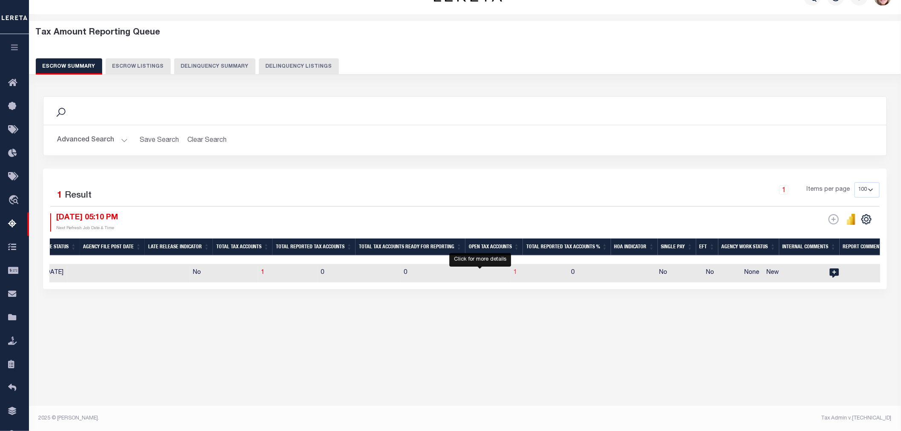
click at [514, 274] on span "1" at bounding box center [515, 273] width 3 height 6
select select "100"
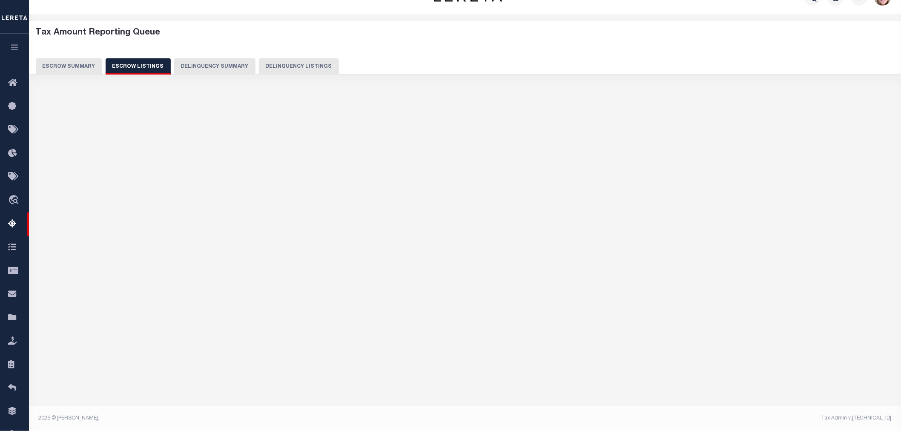
select select "100"
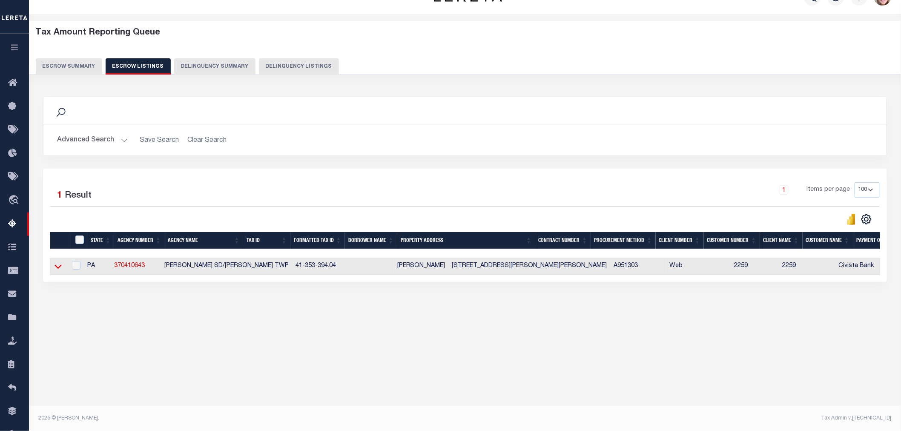
drag, startPoint x: 58, startPoint y: 269, endPoint x: 63, endPoint y: 272, distance: 5.0
click at [58, 269] on icon at bounding box center [57, 267] width 7 height 4
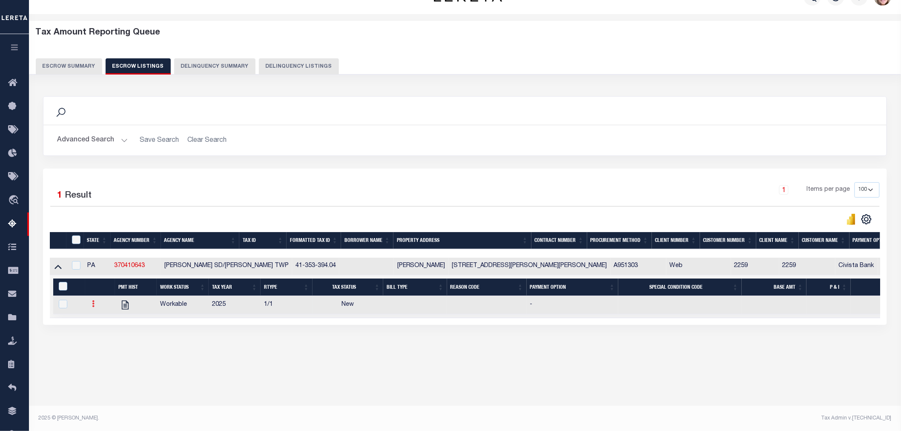
click at [89, 307] on link at bounding box center [93, 304] width 9 height 7
click at [100, 336] on img "" at bounding box center [103, 331] width 9 height 9
checkbox input "true"
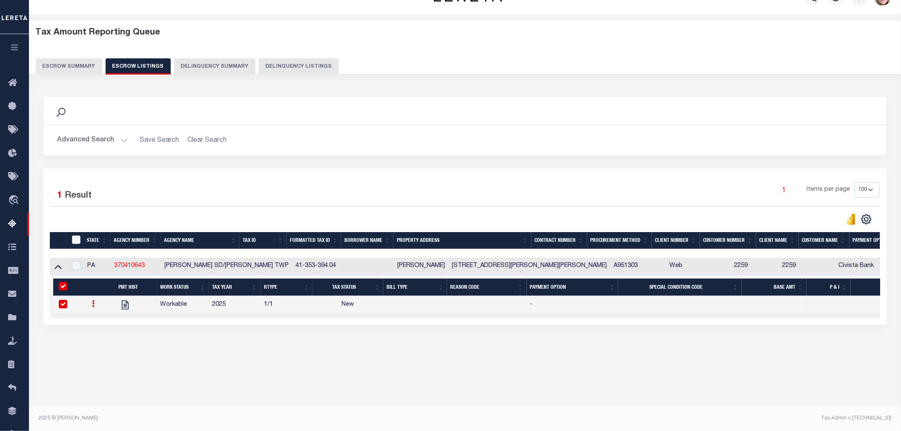
select select "NW2"
select select
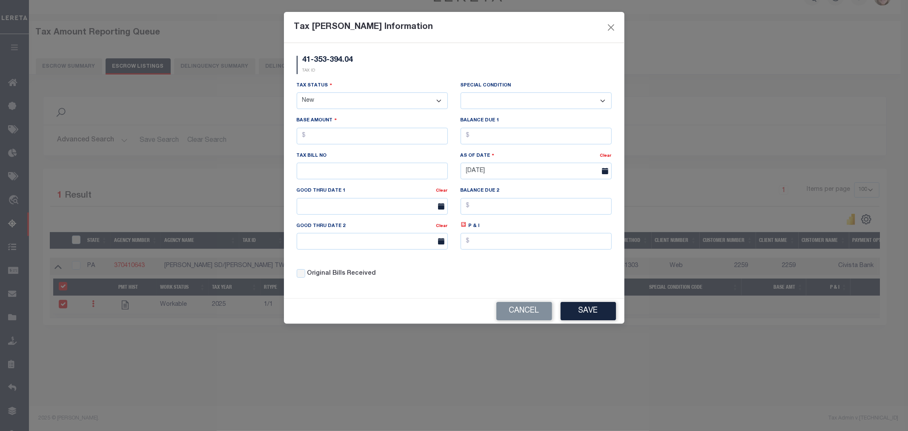
click at [358, 97] on select "- Select Status - Open Due/Unpaid Paid Incomplete No Tax Due Internal Refund Pr…" at bounding box center [372, 100] width 151 height 17
select select "DUE"
click at [297, 93] on select "- Select Status - Open Due/Unpaid Paid Incomplete No Tax Due Internal Refund Pr…" at bounding box center [372, 100] width 151 height 17
select select "0"
click at [338, 133] on input "text" at bounding box center [372, 136] width 151 height 17
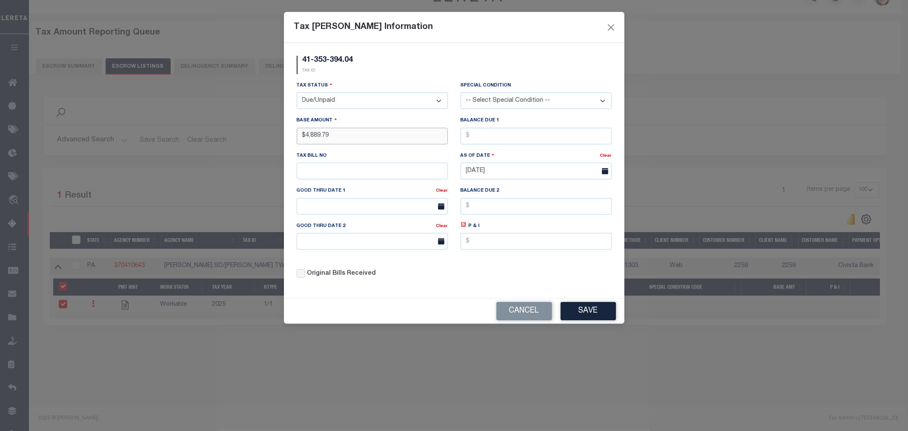
type input "$4,889.79"
click at [480, 138] on input "text" at bounding box center [536, 136] width 151 height 17
type input "$4,889.79"
click at [347, 170] on input "text" at bounding box center [372, 171] width 151 height 17
type input "582"
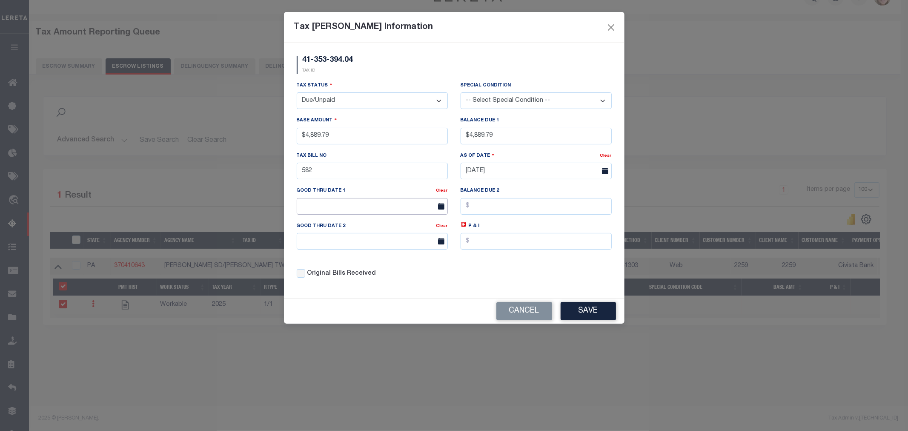
click at [322, 206] on input "text" at bounding box center [372, 206] width 151 height 17
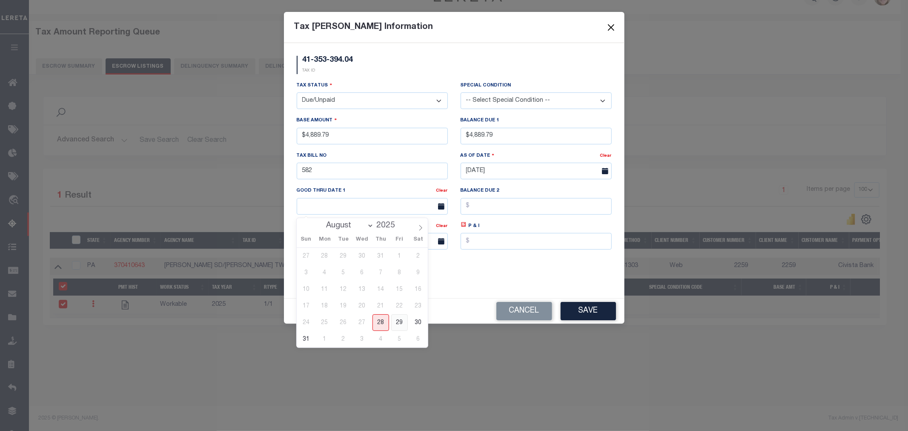
click at [401, 324] on span "29" at bounding box center [399, 322] width 17 height 17
type input "[DATE]"
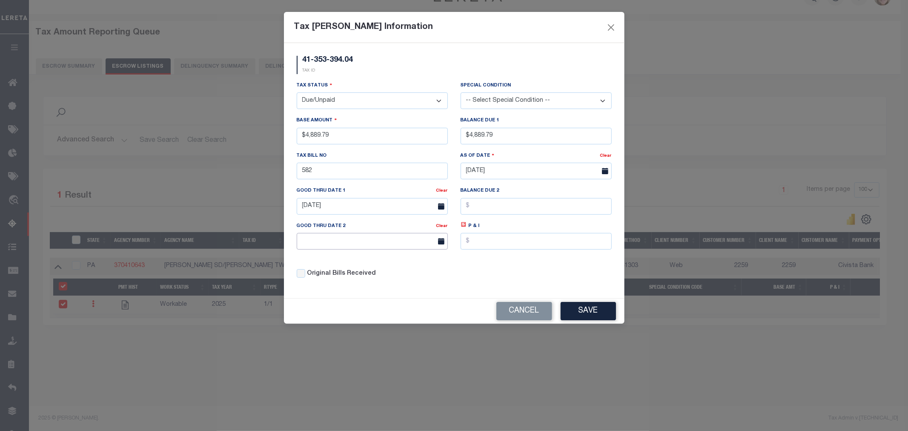
click at [345, 242] on input "text" at bounding box center [372, 241] width 151 height 17
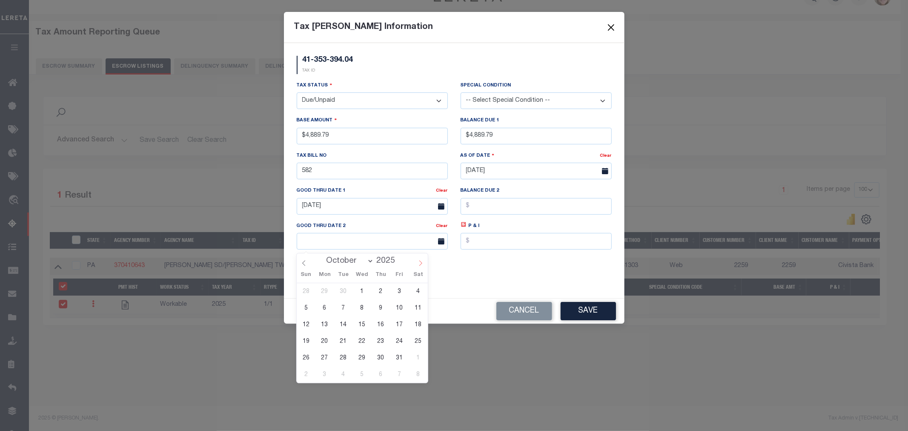
click at [424, 264] on span at bounding box center [420, 260] width 14 height 14
click at [294, 264] on div "Original Bills Received" at bounding box center [372, 270] width 164 height 29
click at [321, 242] on input "text" at bounding box center [372, 241] width 151 height 17
click at [305, 265] on icon at bounding box center [304, 263] width 6 height 6
select select "9"
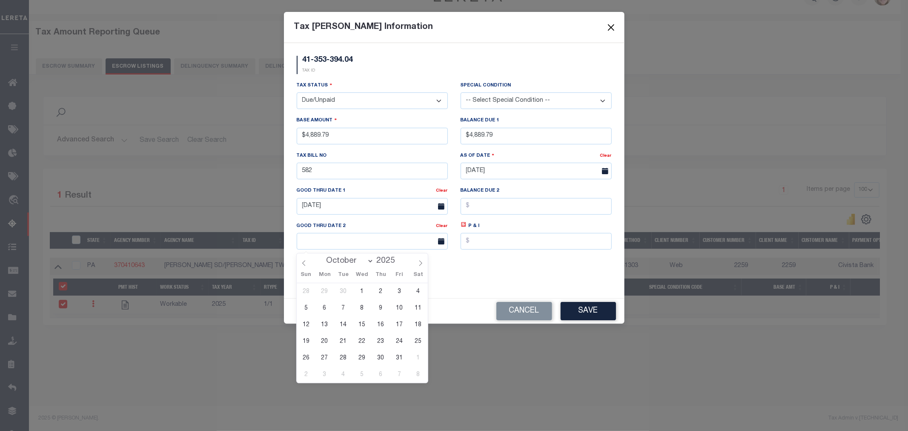
click at [398, 356] on span "31" at bounding box center [399, 358] width 17 height 17
type input "[DATE]"
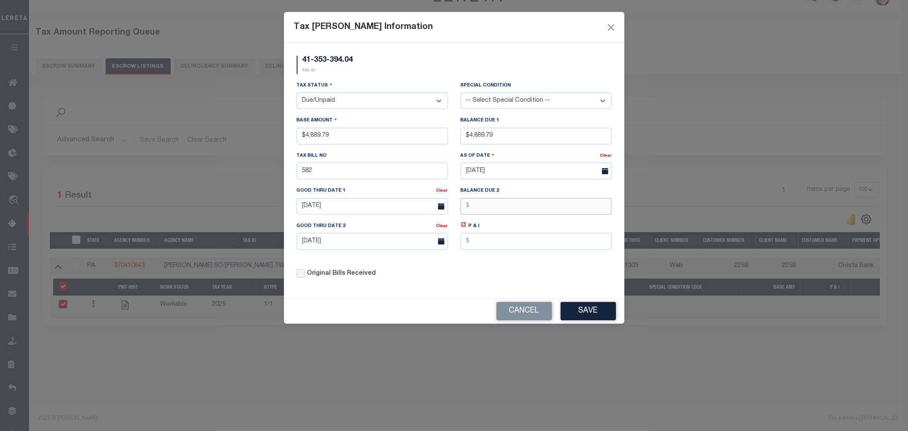
click at [490, 209] on input "text" at bounding box center [536, 206] width 151 height 17
type input "$4,989.58"
click at [584, 308] on button "Save" at bounding box center [588, 311] width 55 height 18
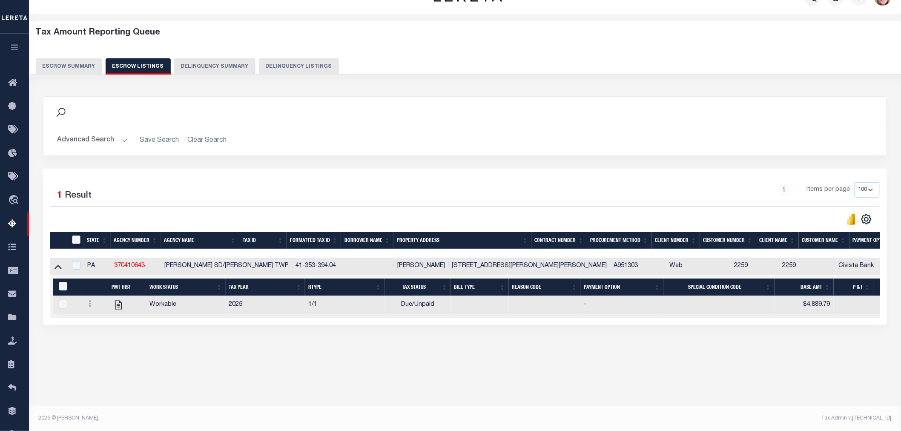
click at [75, 242] on input "ID" at bounding box center [76, 239] width 9 height 9
checkbox input "true"
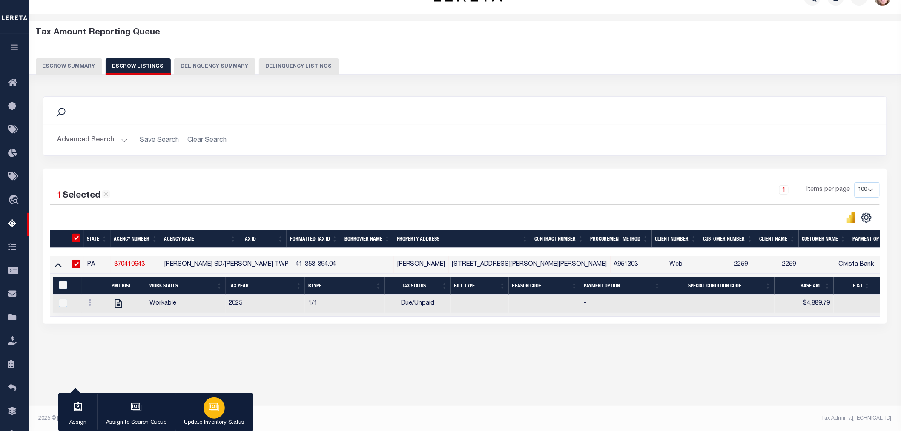
click at [203, 400] on button "Update Inventory Status" at bounding box center [214, 412] width 78 height 38
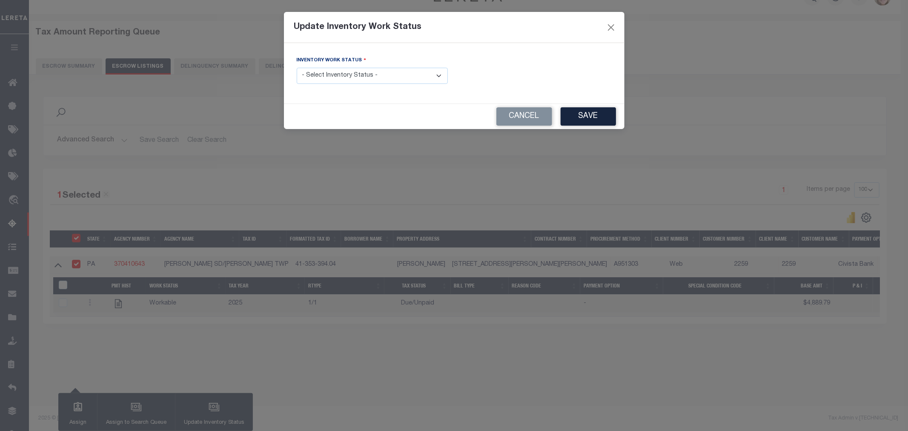
click at [342, 75] on select "- Select Inventory Status - Manual - Exception Pended - Awaiting Search Late Ad…" at bounding box center [372, 76] width 151 height 17
select select "4"
click at [297, 68] on select "- Select Inventory Status - Manual - Exception Pended - Awaiting Search Late Ad…" at bounding box center [372, 76] width 151 height 17
click at [588, 118] on button "Save" at bounding box center [588, 116] width 55 height 18
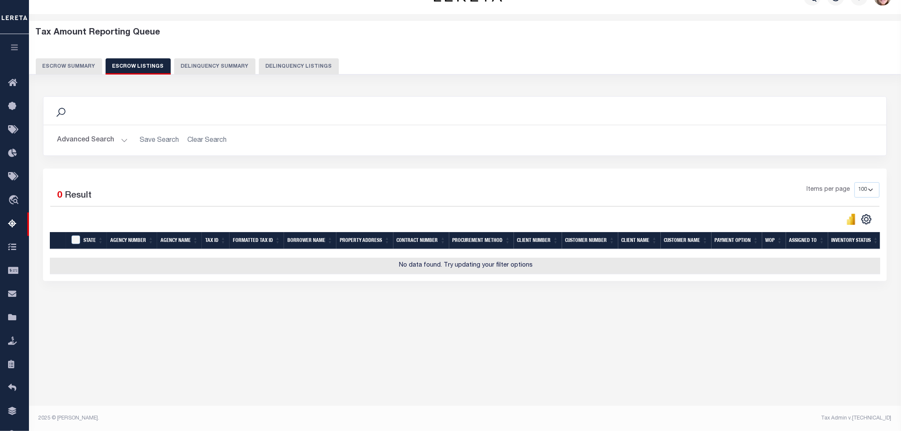
click at [65, 65] on button "Escrow Summary" at bounding box center [69, 66] width 66 height 16
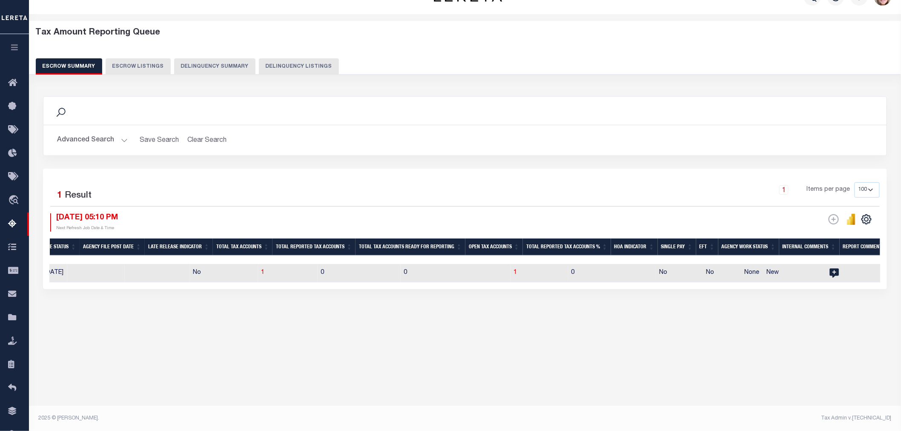
click at [66, 148] on button "Advanced Search" at bounding box center [92, 140] width 71 height 17
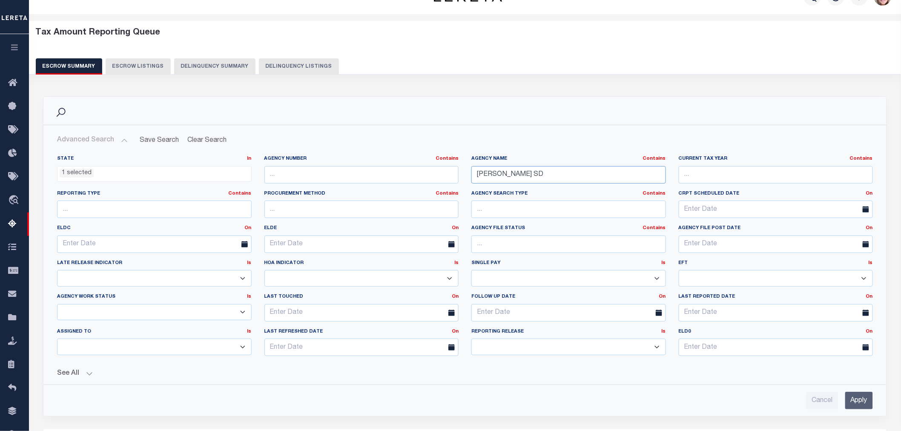
click at [524, 172] on input "[PERSON_NAME] SD" at bounding box center [568, 174] width 195 height 17
click at [857, 395] on input "Apply" at bounding box center [859, 400] width 28 height 17
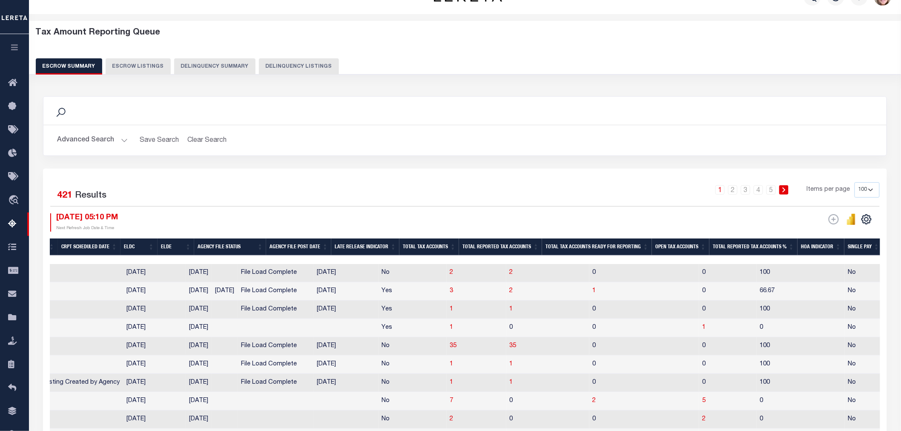
scroll to position [0, 0]
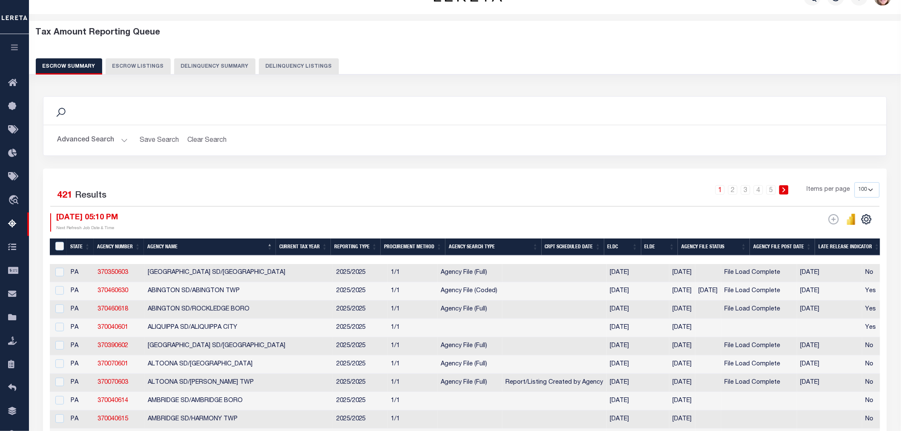
click at [98, 141] on button "Advanced Search" at bounding box center [92, 140] width 71 height 17
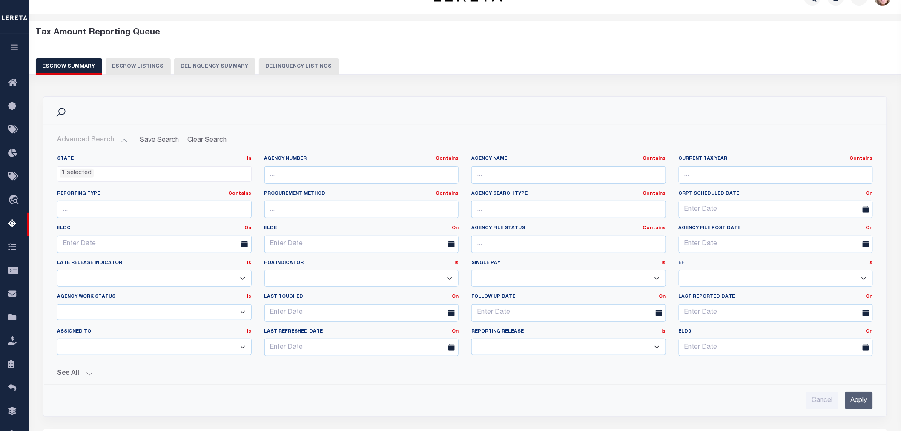
click at [244, 228] on label "ELDC On On After Before Between" at bounding box center [154, 228] width 207 height 7
click at [246, 228] on link "On" at bounding box center [248, 228] width 7 height 5
click at [201, 273] on link "Between" at bounding box center [217, 275] width 67 height 12
click at [103, 245] on input "text" at bounding box center [102, 243] width 91 height 17
click at [108, 358] on span "26" at bounding box center [103, 358] width 17 height 17
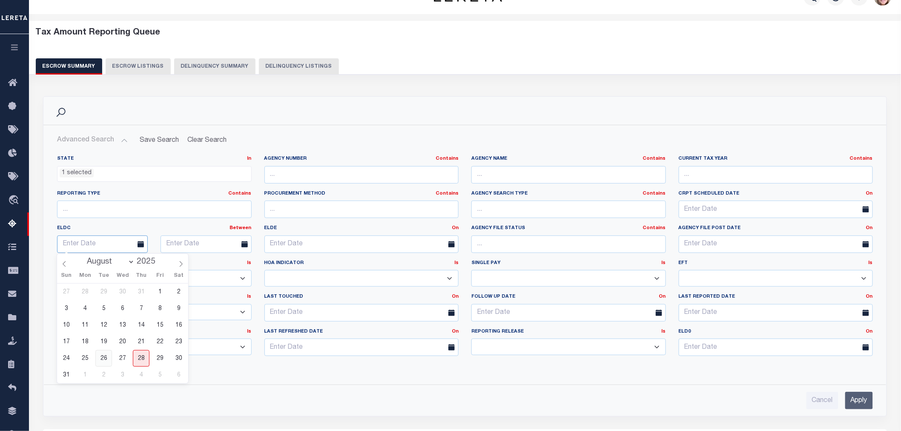
type input "[DATE]"
click at [231, 241] on input "text" at bounding box center [206, 243] width 91 height 17
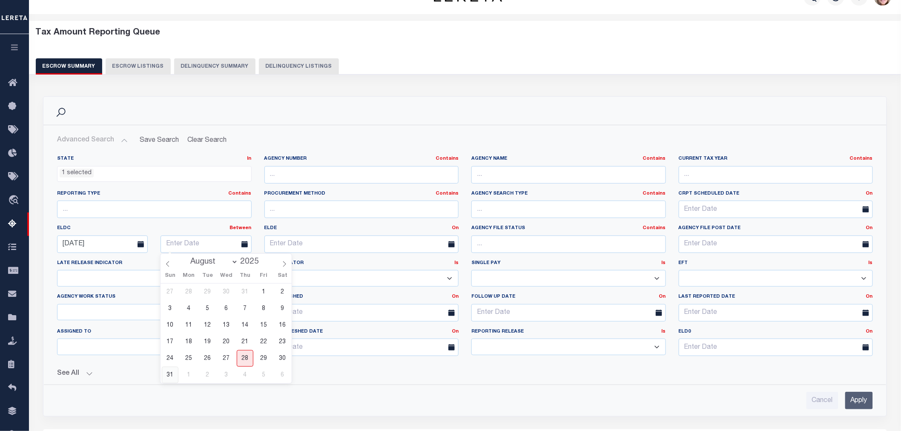
click at [173, 375] on span "31" at bounding box center [170, 375] width 17 height 17
type input "[DATE]"
click at [853, 401] on input "Apply" at bounding box center [859, 400] width 28 height 17
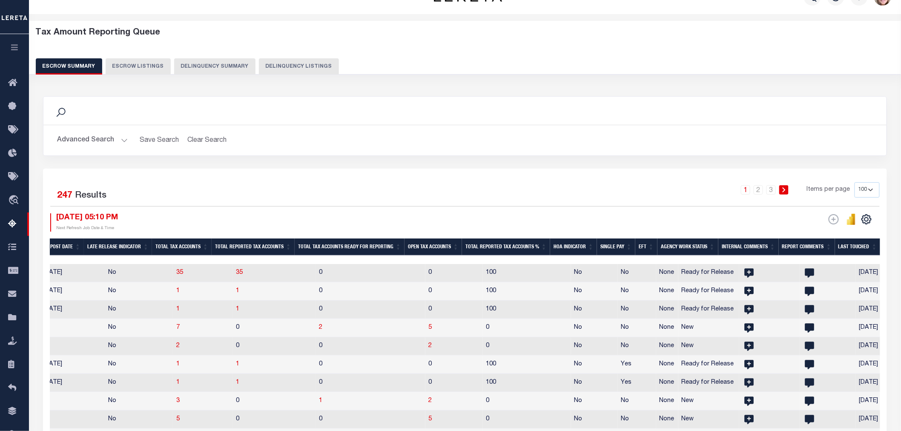
scroll to position [0, 734]
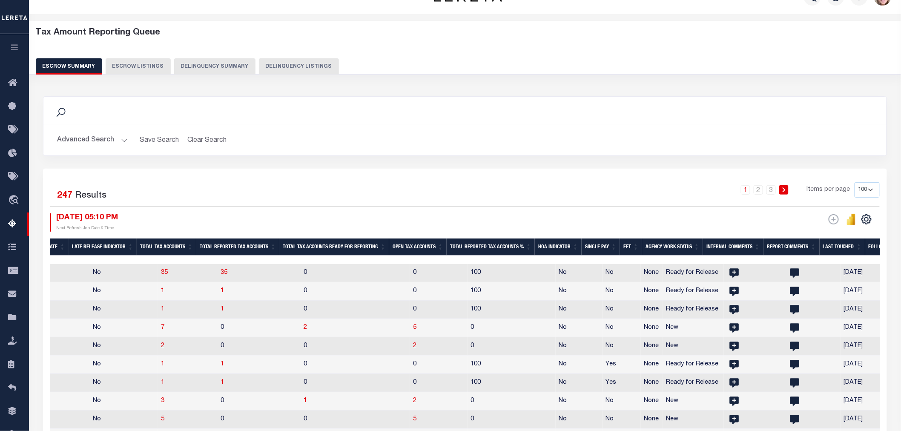
click at [335, 247] on th "Total Tax Accounts Ready for Reporting" at bounding box center [334, 246] width 110 height 17
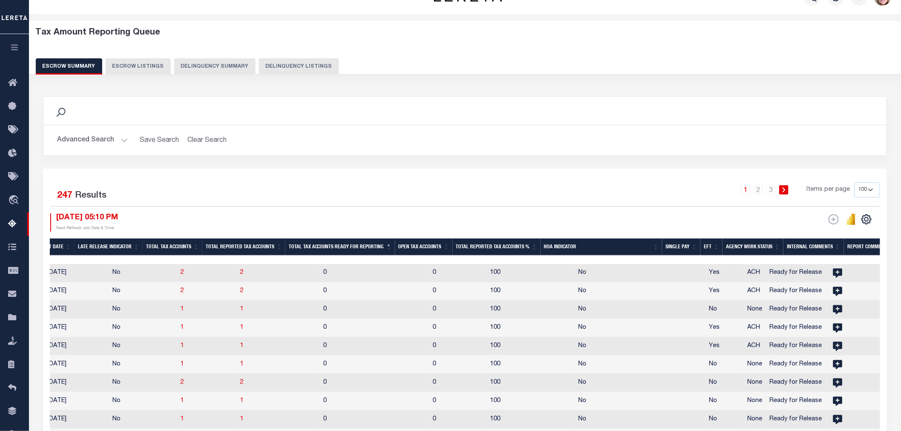
click at [335, 247] on th "Total Tax Accounts Ready for Reporting" at bounding box center [340, 246] width 110 height 17
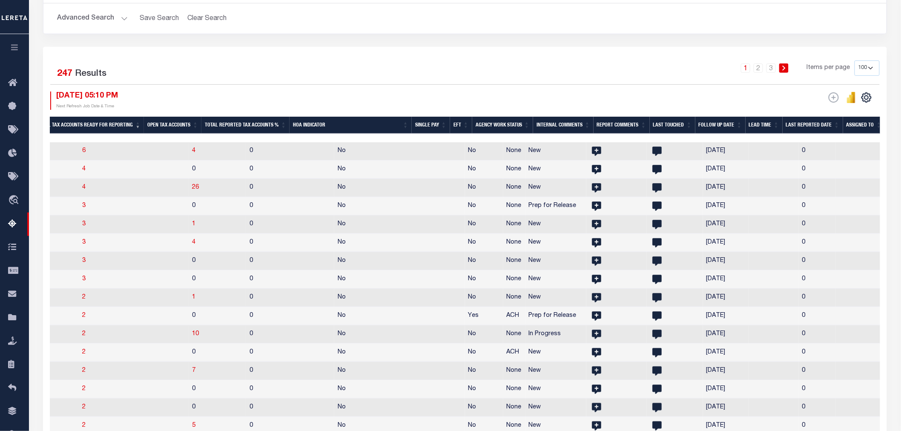
scroll to position [0, 1129]
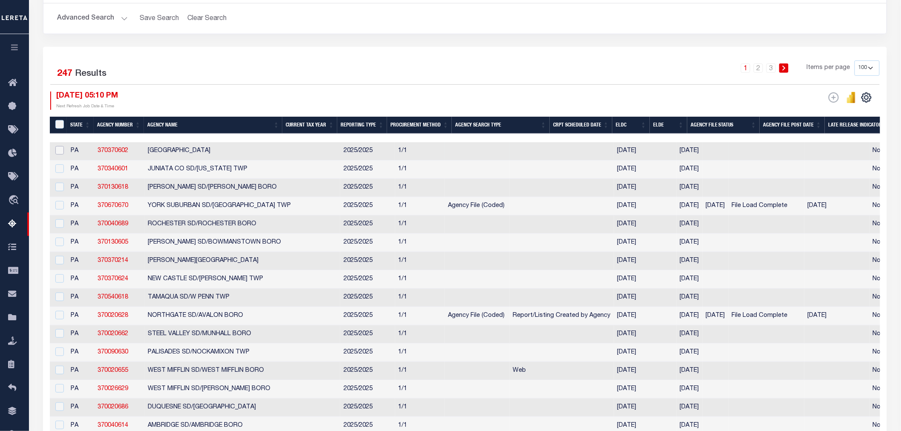
click at [60, 150] on input "checkbox" at bounding box center [59, 150] width 9 height 9
checkbox input "true"
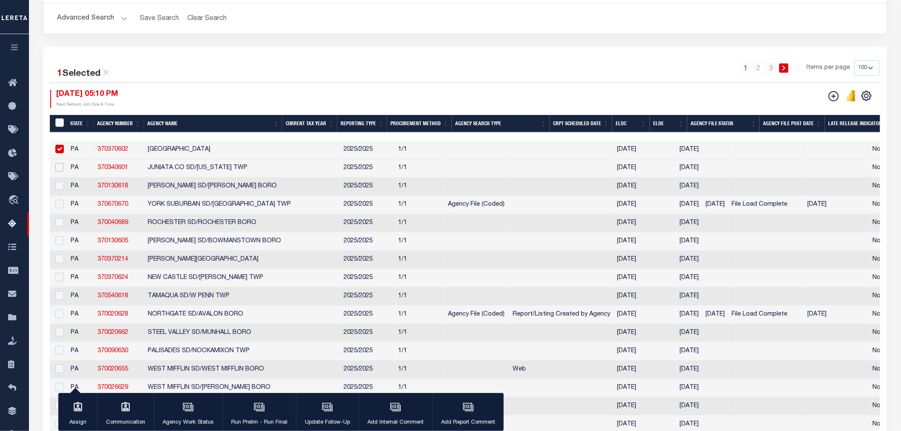
click at [58, 170] on input "checkbox" at bounding box center [59, 167] width 9 height 9
checkbox input "true"
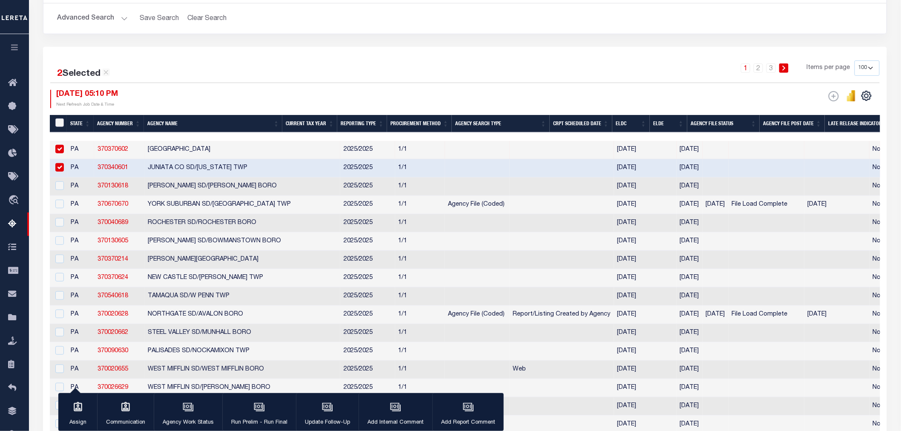
click at [61, 122] on input "&nbsp;" at bounding box center [59, 122] width 9 height 9
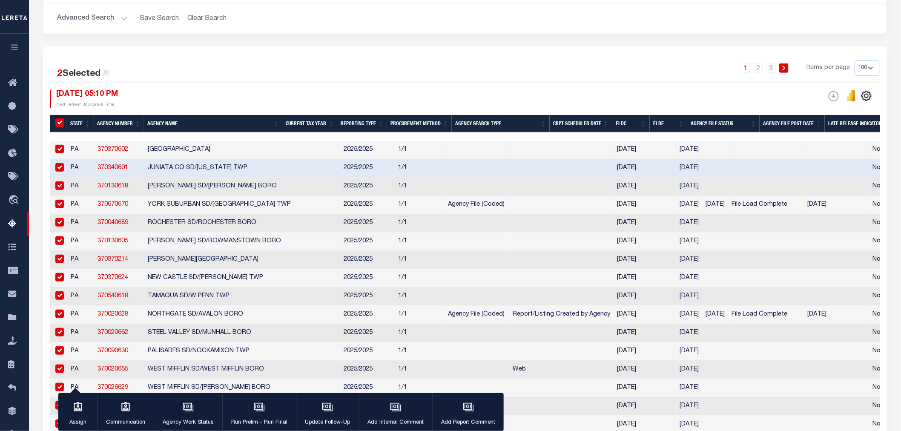
checkbox input "true"
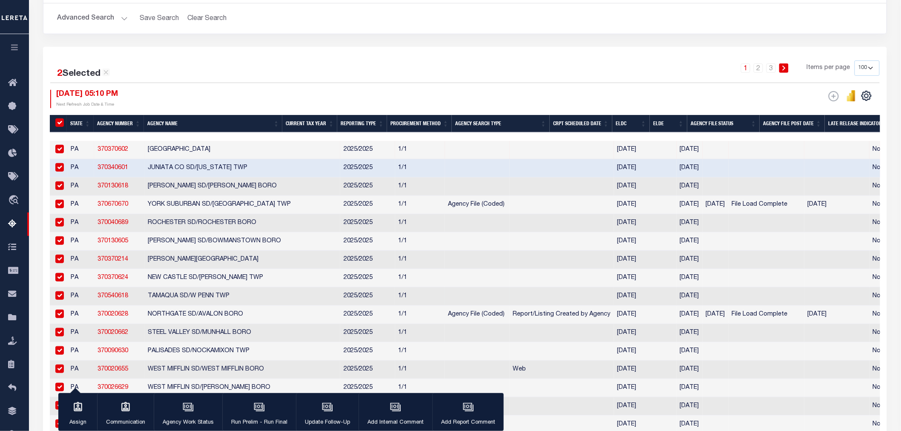
checkbox input "true"
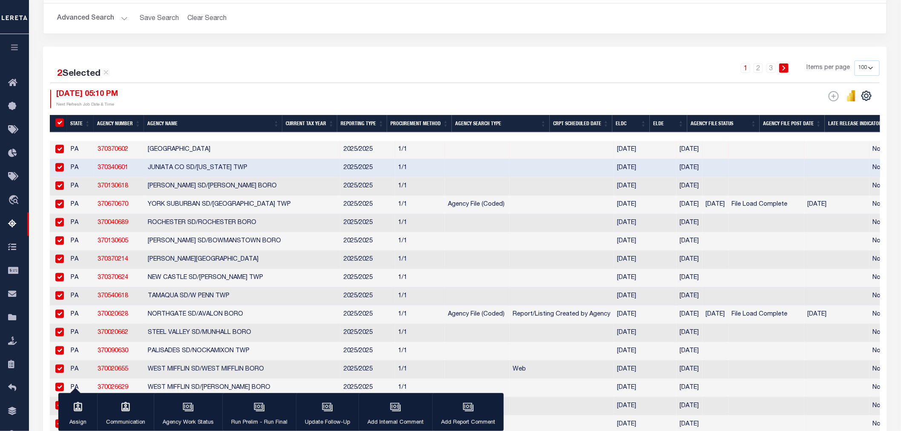
checkbox input "true"
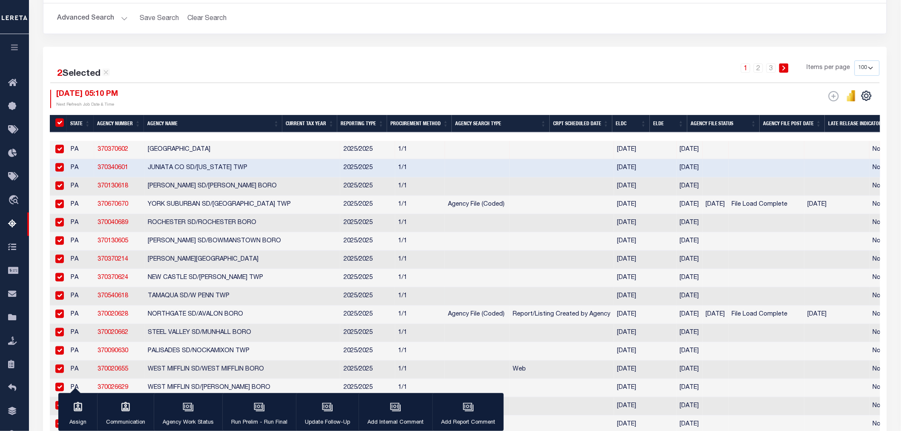
checkbox input "true"
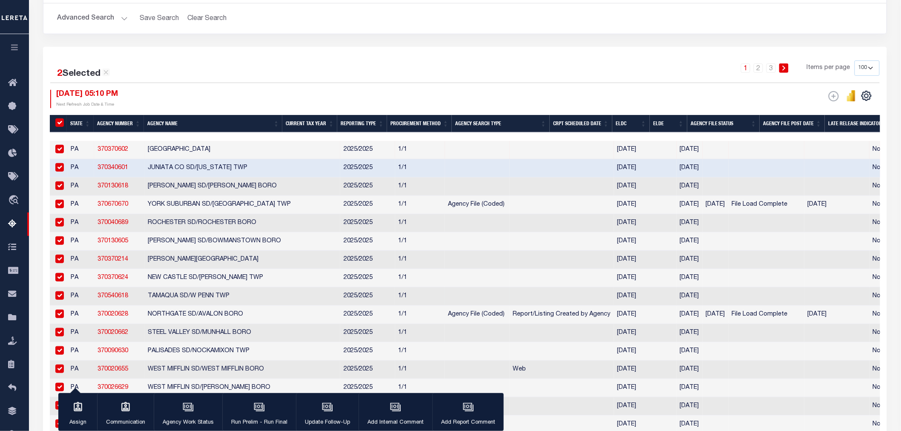
checkbox input "true"
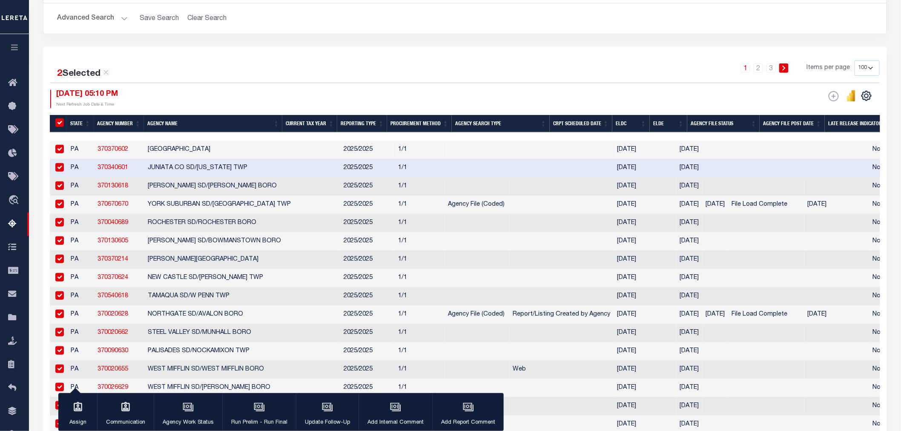
checkbox input "true"
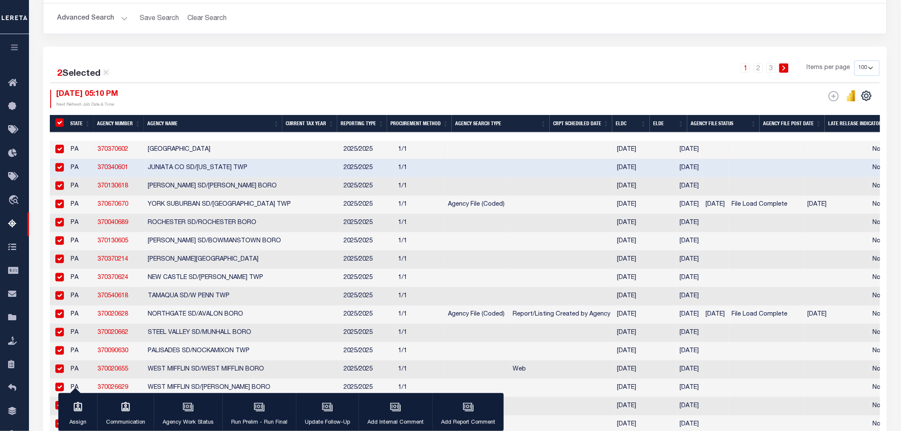
checkbox input "true"
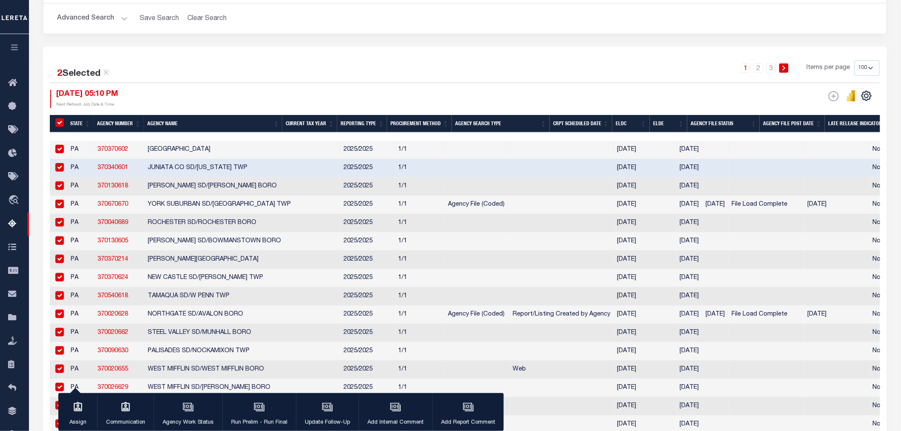
checkbox input "true"
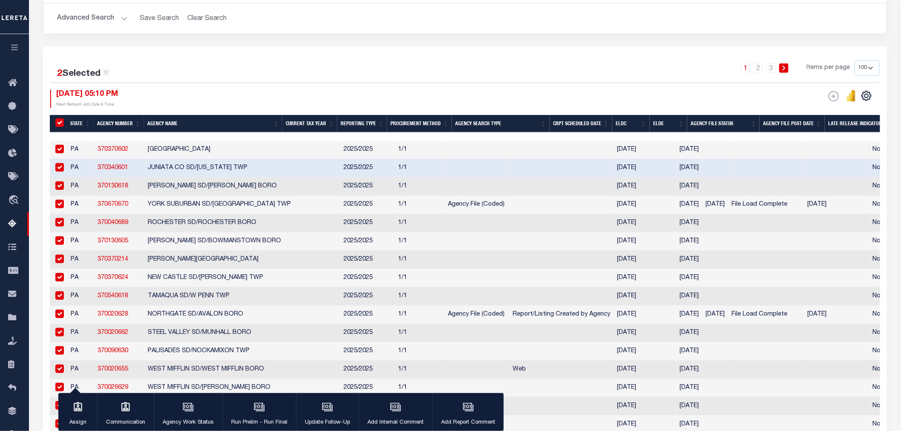
checkbox input "true"
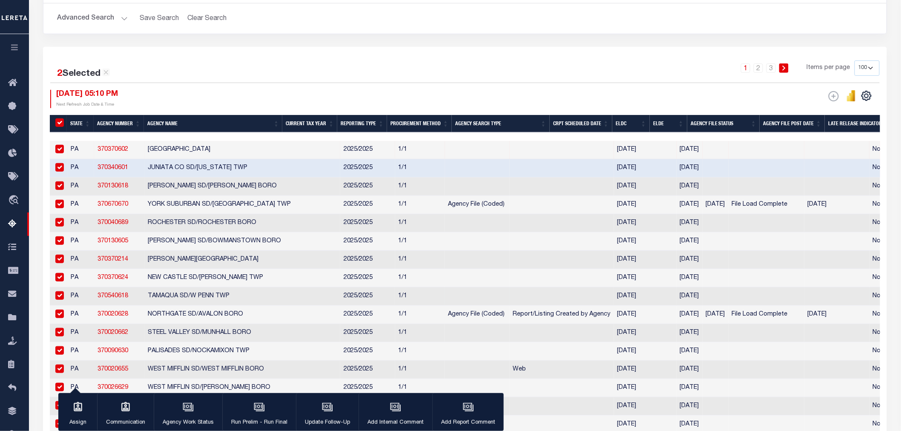
checkbox input "true"
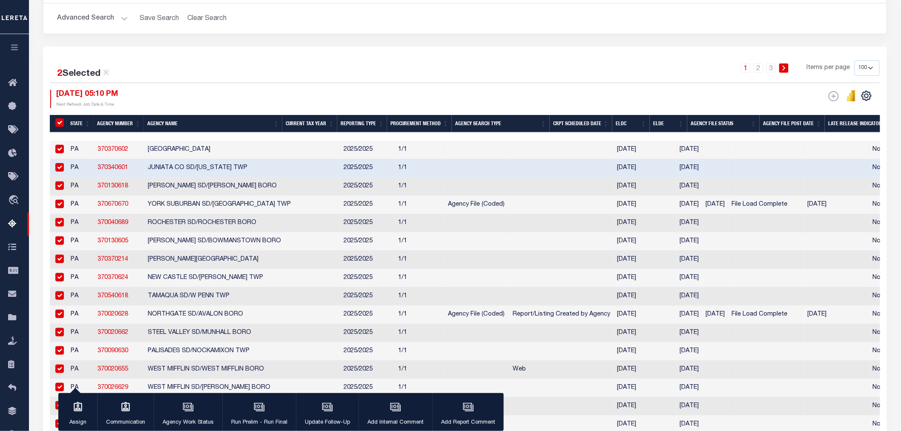
checkbox input "true"
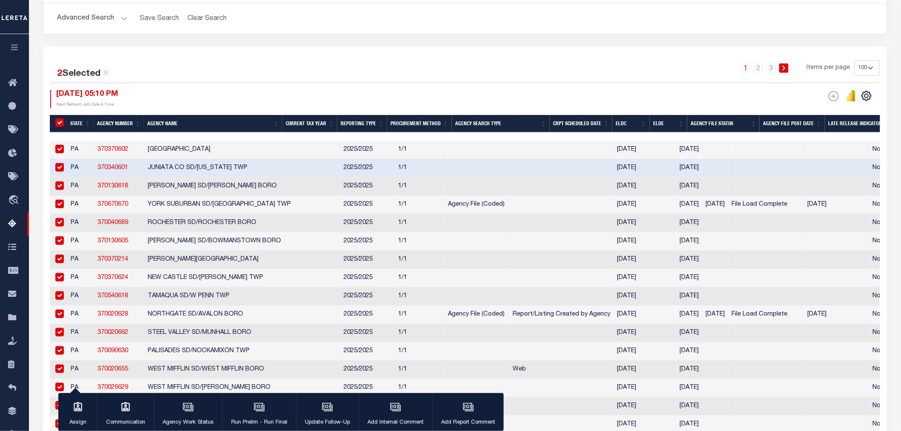
checkbox input "true"
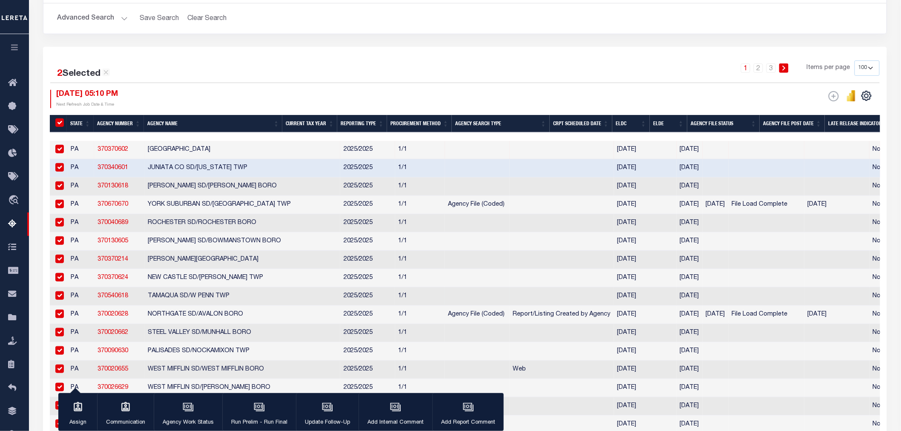
checkbox input "true"
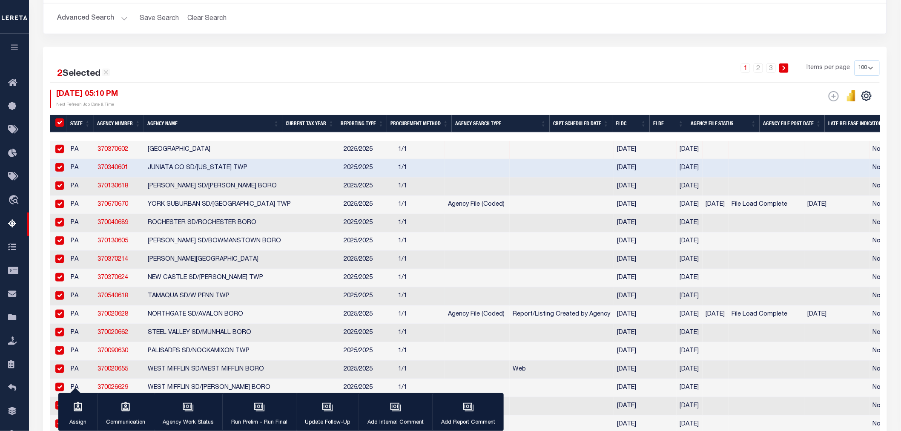
checkbox input "true"
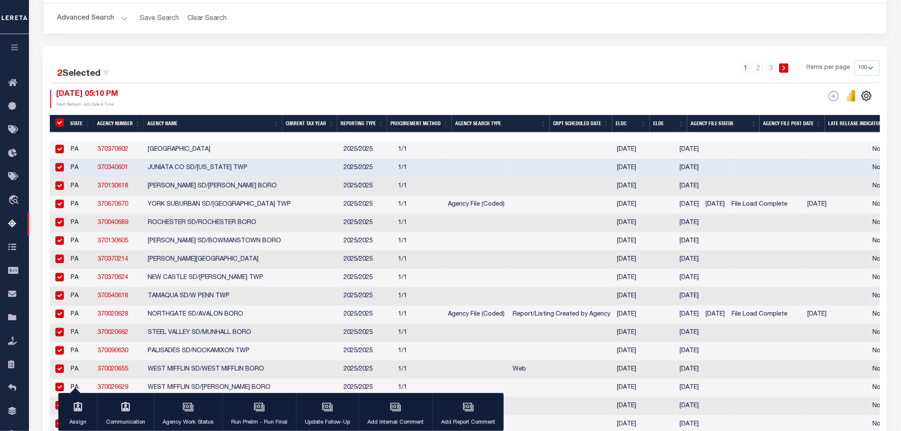
checkbox input "true"
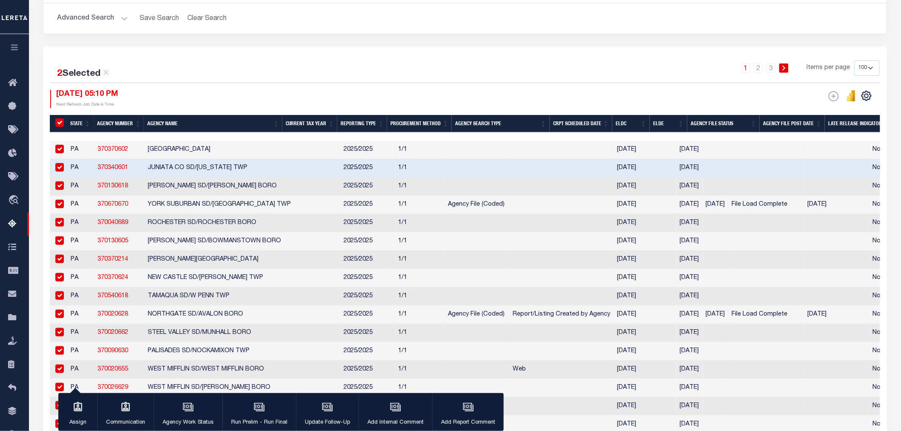
checkbox input "true"
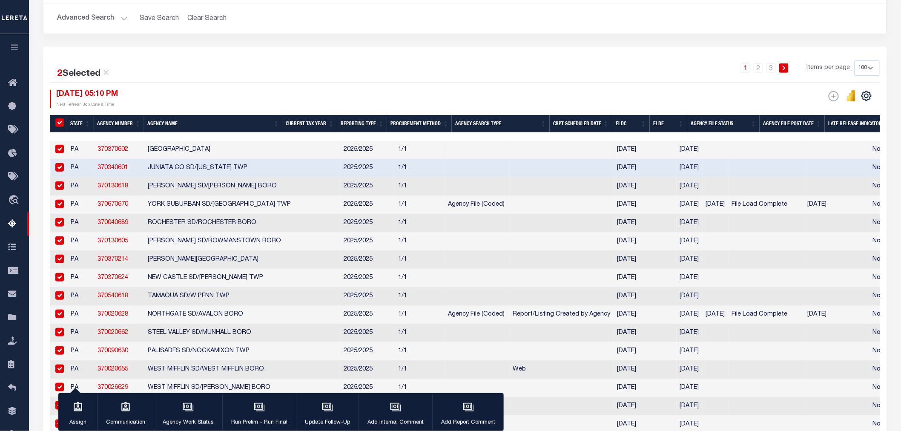
checkbox input "true"
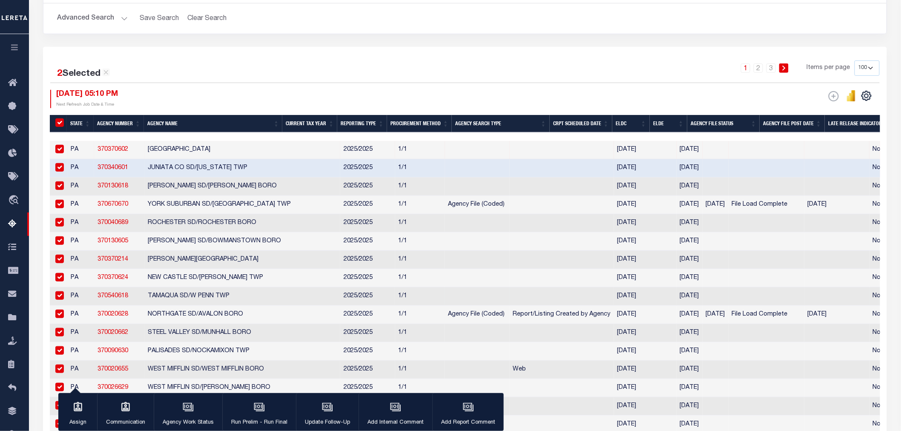
checkbox input "true"
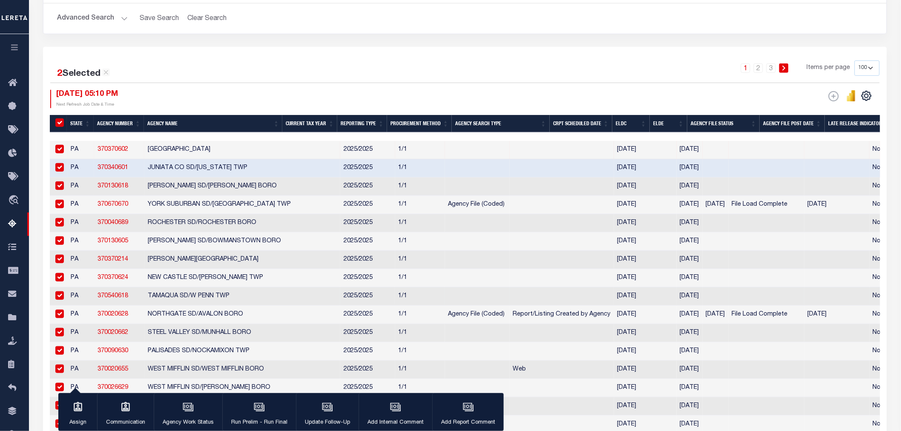
checkbox input "true"
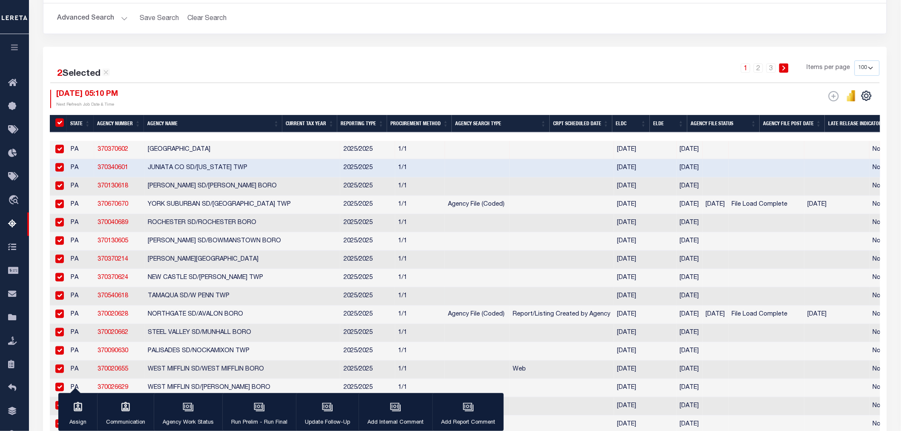
checkbox input "true"
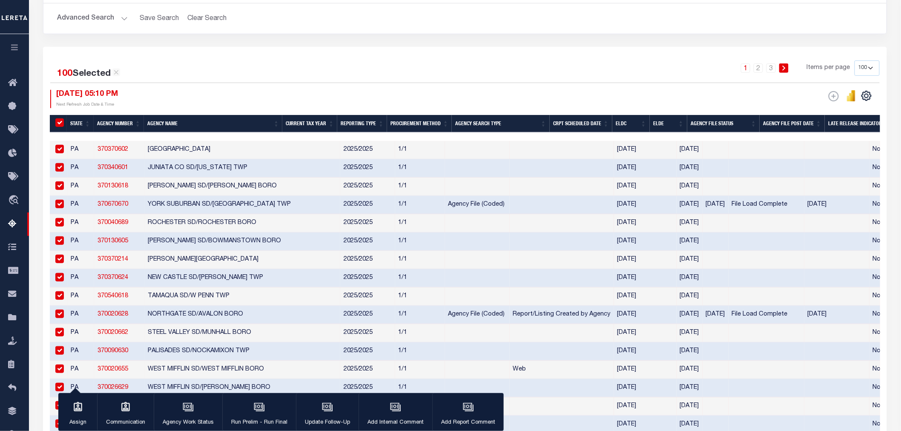
click at [863, 71] on select "10 25 50 100 500" at bounding box center [866, 67] width 25 height 15
click at [854, 60] on select "10 25 50 100 500" at bounding box center [866, 67] width 25 height 15
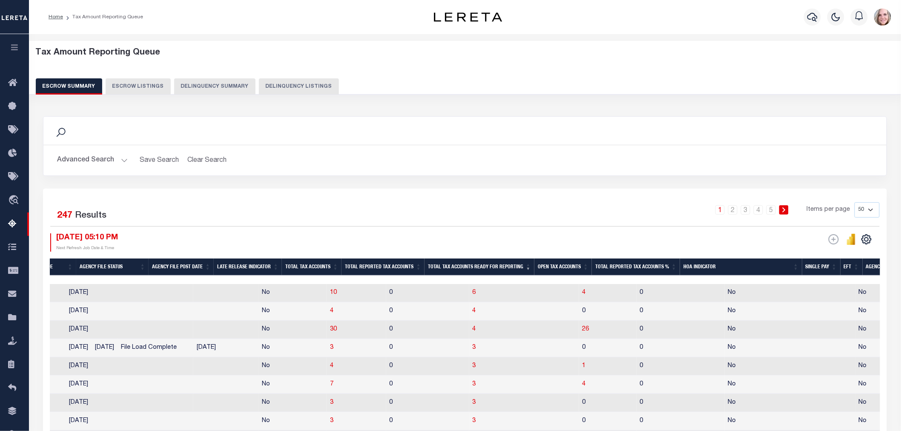
click at [869, 210] on select "10 25 50 100 500" at bounding box center [866, 209] width 25 height 15
select select "25"
click at [854, 202] on select "10 25 50 100 500" at bounding box center [866, 209] width 25 height 15
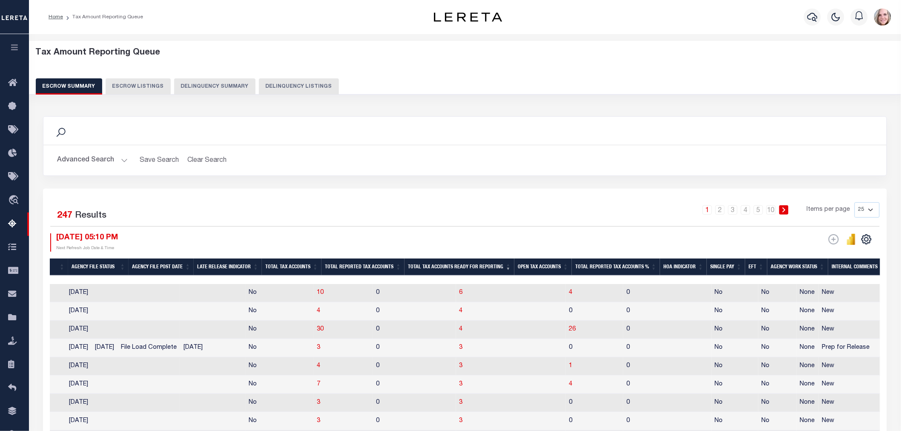
drag, startPoint x: 345, startPoint y: 277, endPoint x: 79, endPoint y: 280, distance: 266.5
click at [67, 280] on div at bounding box center [465, 279] width 831 height 9
click at [197, 278] on div at bounding box center [372, 279] width 1866 height 9
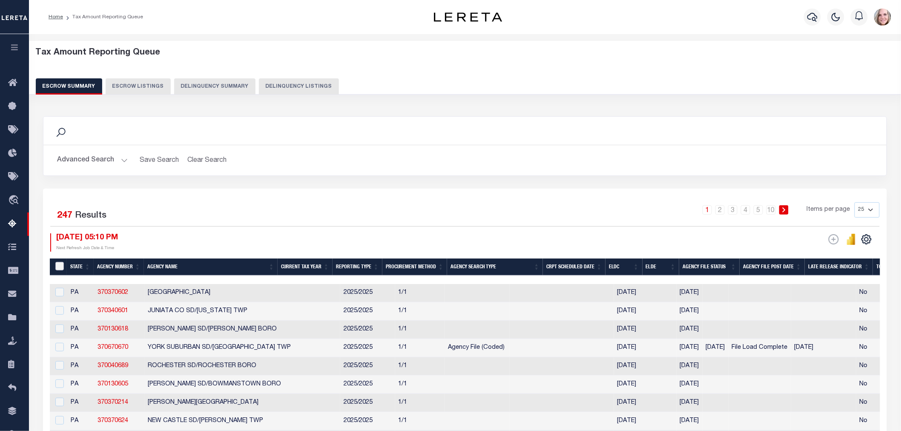
click at [57, 267] on input "&nbsp;" at bounding box center [59, 266] width 9 height 9
checkbox input "true"
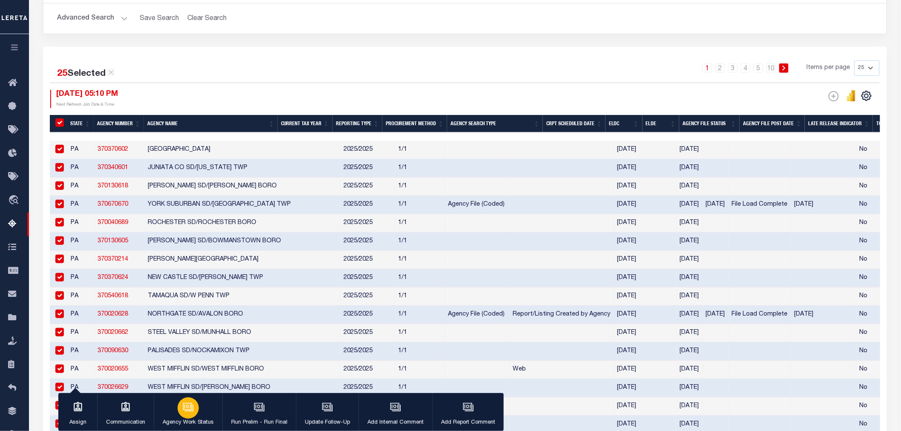
click at [183, 402] on icon "button" at bounding box center [188, 406] width 11 height 11
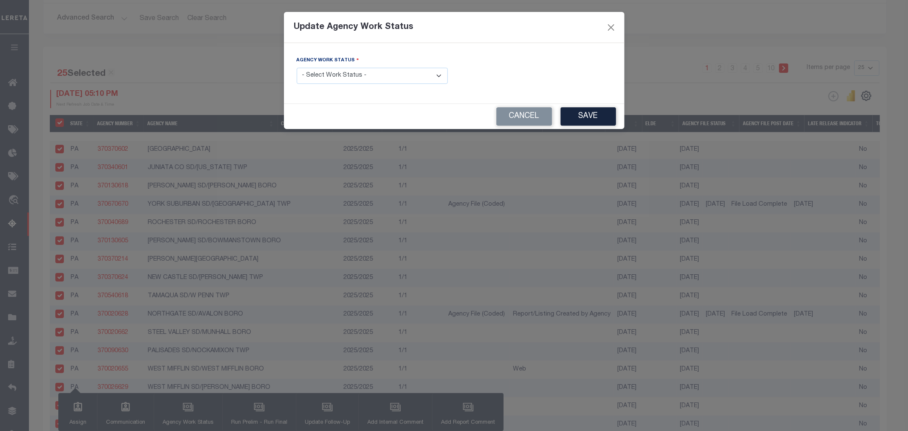
click at [351, 75] on select "- Select Work Status - New In Progress Pending Agency Follow-up Pending QC Read…" at bounding box center [372, 76] width 151 height 17
click at [297, 68] on select "- Select Work Status - New In Progress Pending Agency Follow-up Pending QC Read…" at bounding box center [372, 76] width 151 height 17
click at [588, 119] on button "Save" at bounding box center [588, 116] width 55 height 18
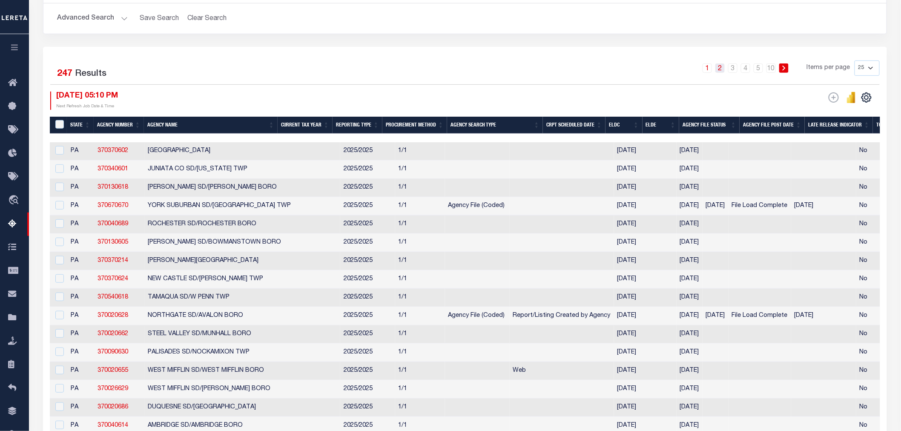
click at [720, 68] on link "2" at bounding box center [719, 67] width 9 height 9
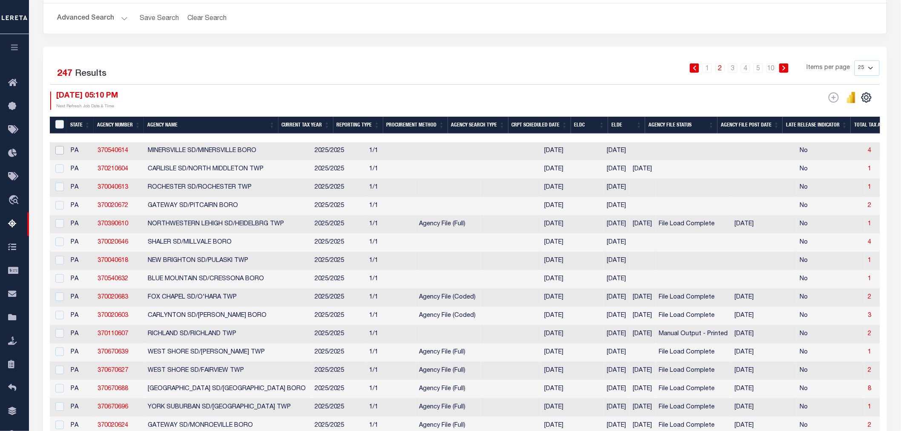
click at [62, 152] on input "checkbox" at bounding box center [59, 150] width 9 height 9
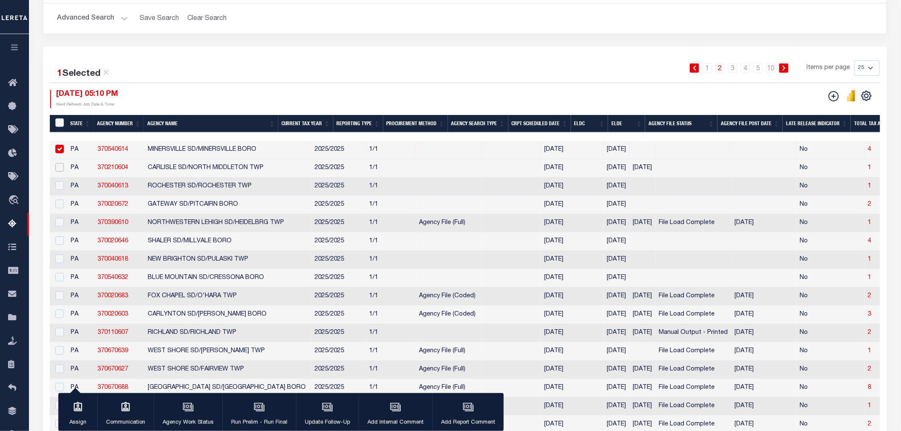
click at [60, 167] on input "checkbox" at bounding box center [59, 167] width 9 height 9
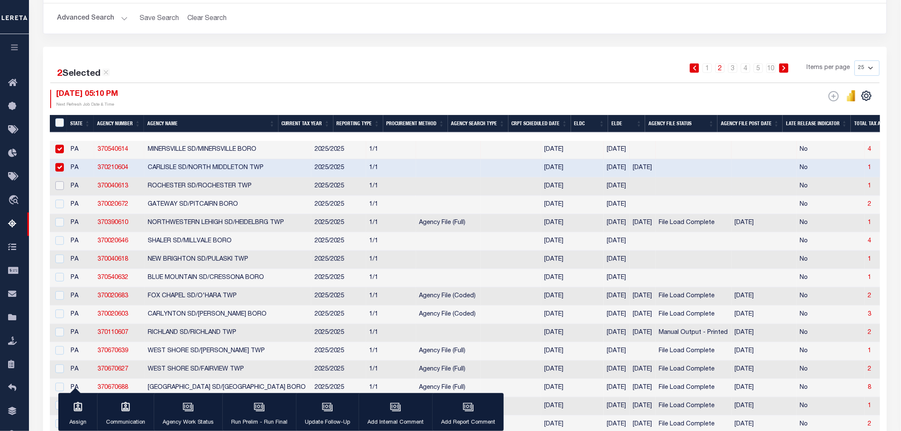
click at [62, 186] on input "checkbox" at bounding box center [59, 185] width 9 height 9
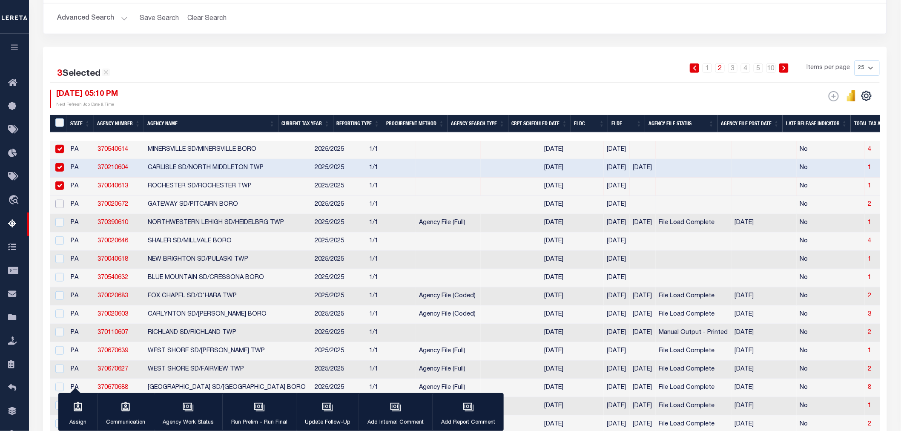
click at [60, 208] on input "checkbox" at bounding box center [59, 204] width 9 height 9
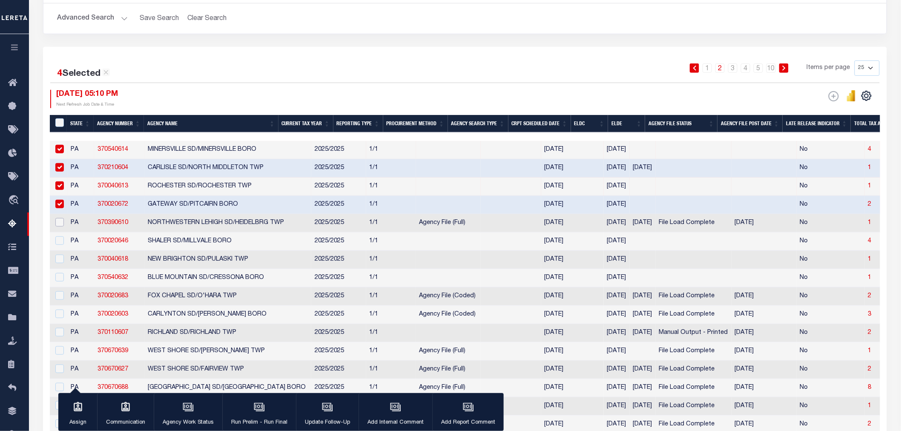
click at [61, 224] on input "checkbox" at bounding box center [59, 222] width 9 height 9
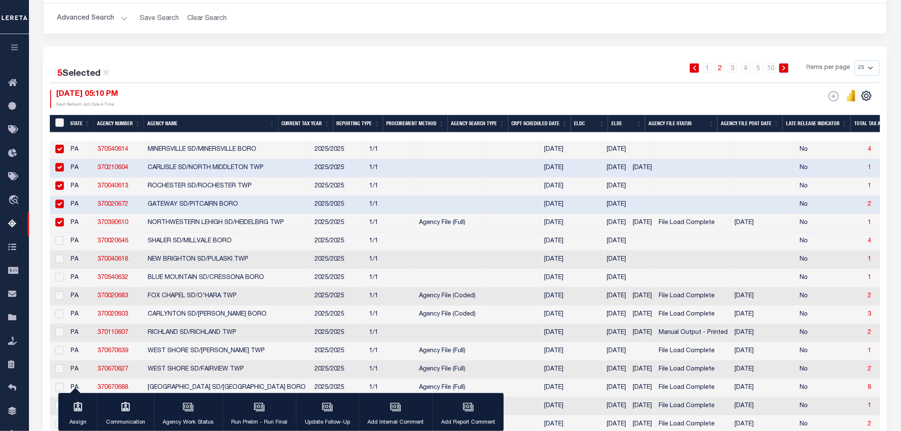
click at [58, 248] on td at bounding box center [58, 241] width 17 height 18
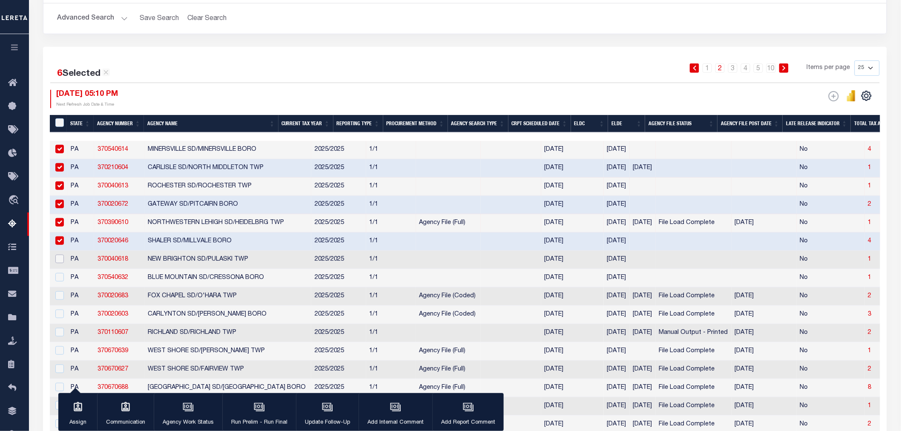
click at [60, 257] on input "checkbox" at bounding box center [59, 259] width 9 height 9
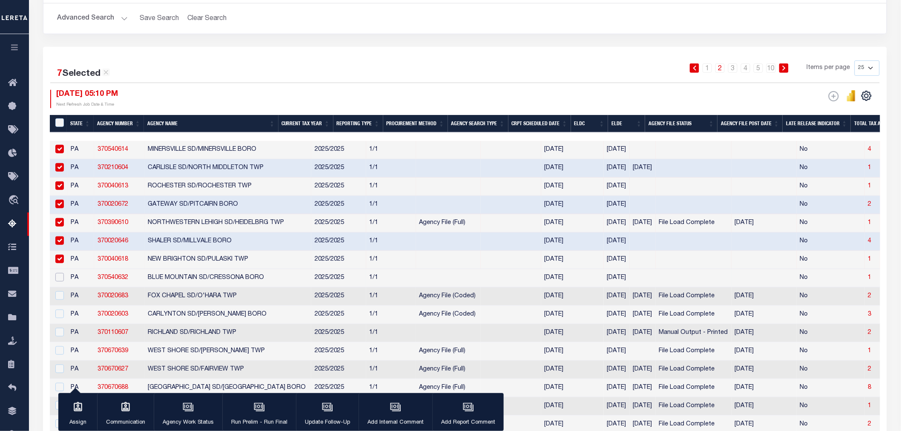
click at [61, 281] on input "checkbox" at bounding box center [59, 277] width 9 height 9
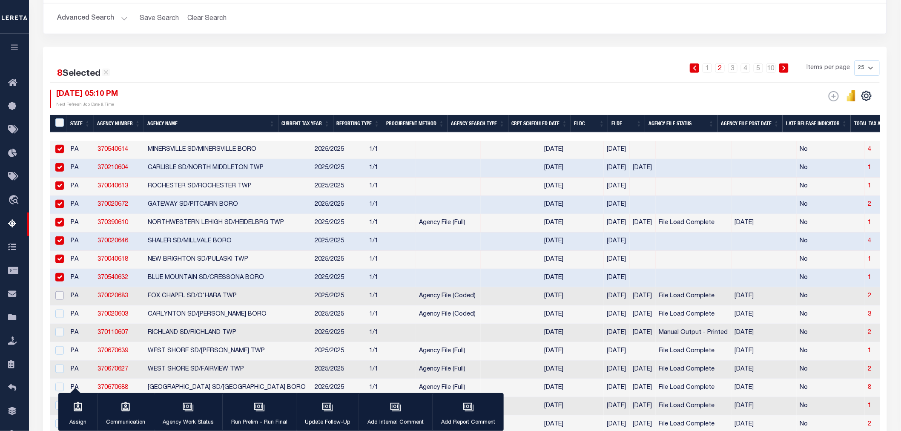
drag, startPoint x: 61, startPoint y: 296, endPoint x: 60, endPoint y: 313, distance: 17.5
click at [61, 297] on input "checkbox" at bounding box center [59, 295] width 9 height 9
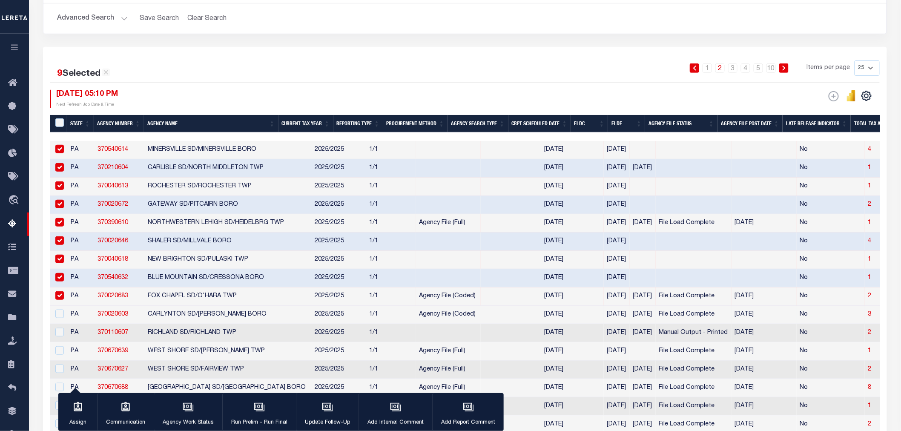
click at [60, 319] on div at bounding box center [58, 314] width 11 height 9
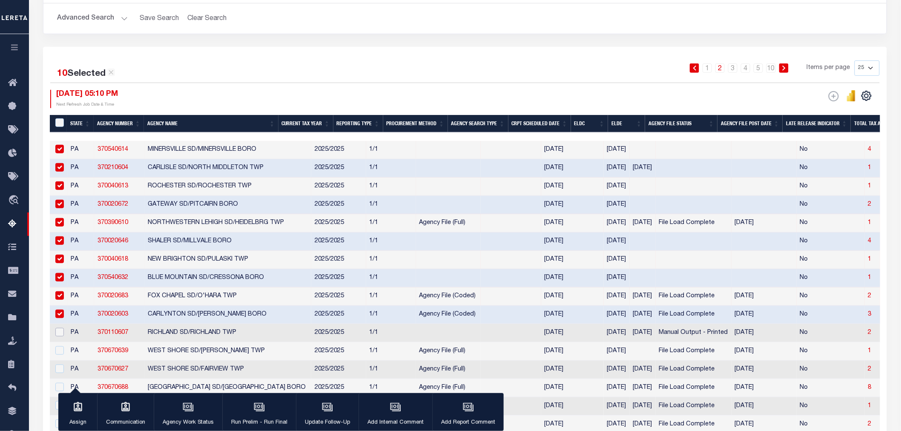
drag, startPoint x: 58, startPoint y: 335, endPoint x: 59, endPoint y: 341, distance: 5.6
click at [58, 336] on input "checkbox" at bounding box center [59, 332] width 9 height 9
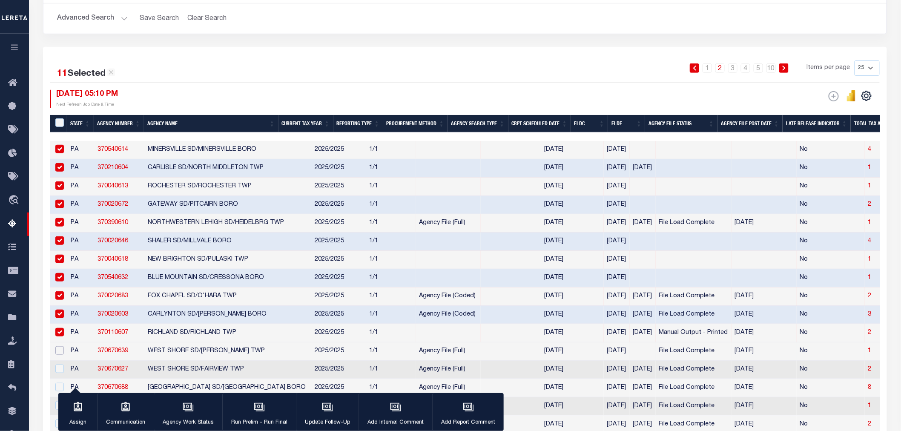
click at [58, 355] on input "checkbox" at bounding box center [59, 350] width 9 height 9
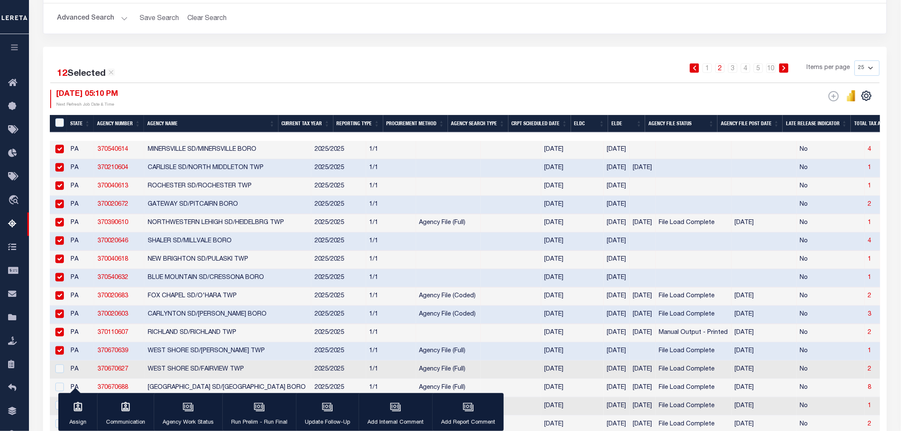
click at [59, 353] on input "checkbox" at bounding box center [59, 350] width 9 height 9
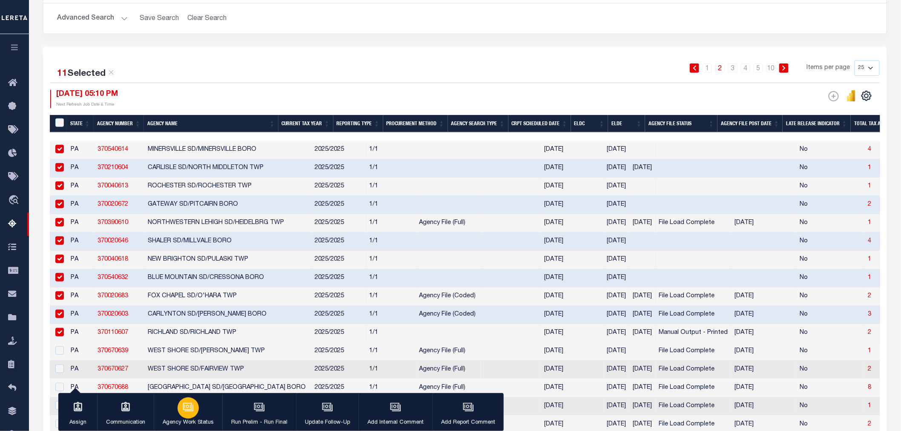
click at [186, 398] on div "button" at bounding box center [188, 407] width 21 height 21
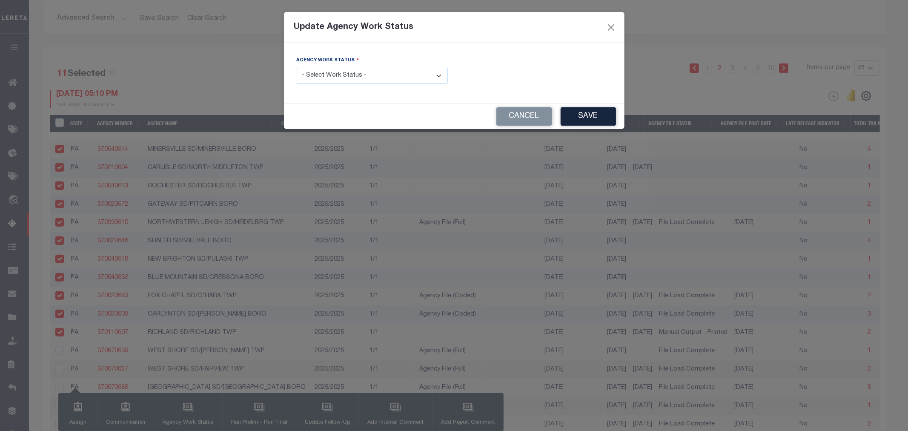
click at [333, 67] on div "Agency Work Status - Select Work Status - New In Progress Pending Agency Follow…" at bounding box center [372, 70] width 151 height 28
click at [334, 75] on select "- Select Work Status - New In Progress Pending Agency Follow-up Pending QC Read…" at bounding box center [372, 76] width 151 height 17
click at [297, 68] on select "- Select Work Status - New In Progress Pending Agency Follow-up Pending QC Read…" at bounding box center [372, 76] width 151 height 17
click at [593, 112] on button "Save" at bounding box center [588, 116] width 55 height 18
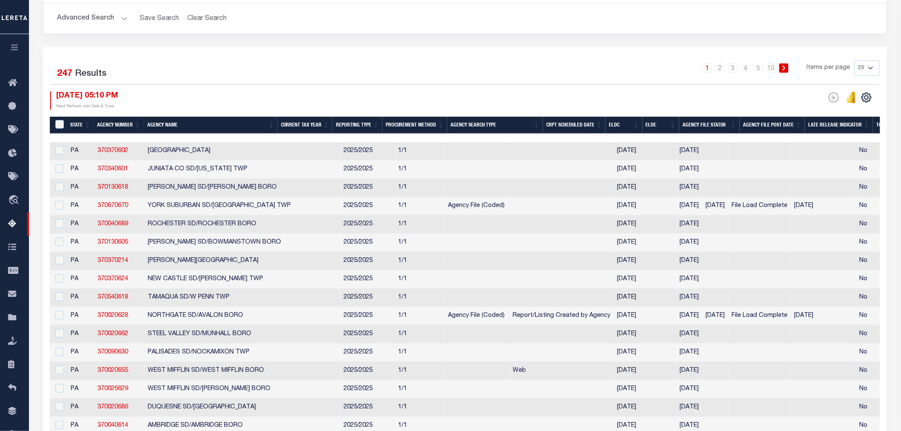
drag, startPoint x: 737, startPoint y: 87, endPoint x: 657, endPoint y: 120, distance: 87.2
click at [737, 86] on div "11 Selected 247 Results 1 2 3 4 5 … 10 Items per page 10 25 50 100 500 [DATE] 0…" at bounding box center [464, 84] width 843 height 49
drag, startPoint x: 409, startPoint y: 137, endPoint x: 489, endPoint y: 130, distance: 80.3
click at [489, 130] on div "State Agency Number Agency Name Current Tax Year Reporting Type Procurement Met…" at bounding box center [465, 359] width 830 height 484
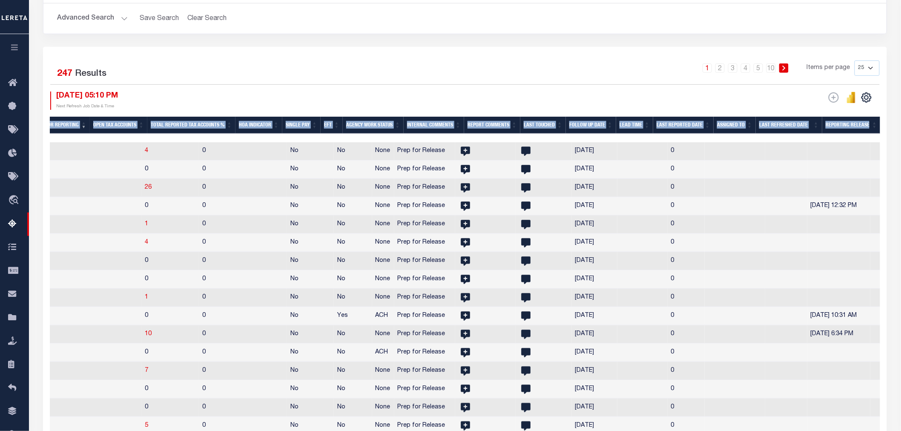
click at [709, 70] on link "1" at bounding box center [706, 67] width 9 height 9
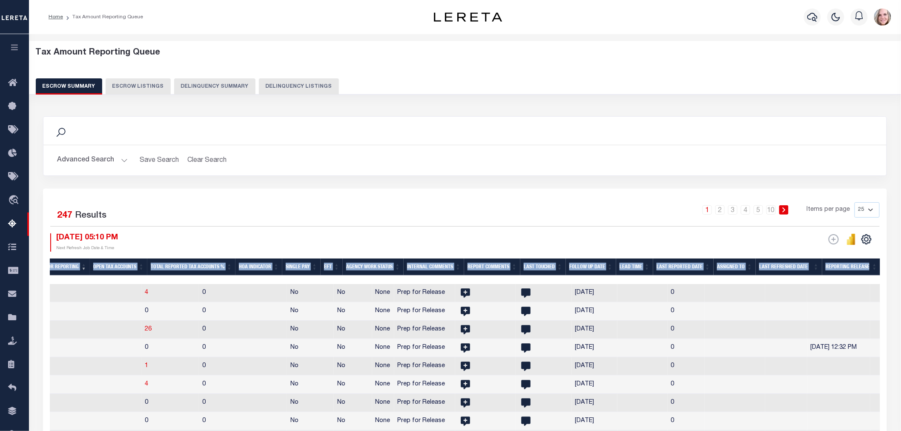
click at [387, 270] on th "Agency Work Status" at bounding box center [373, 266] width 61 height 17
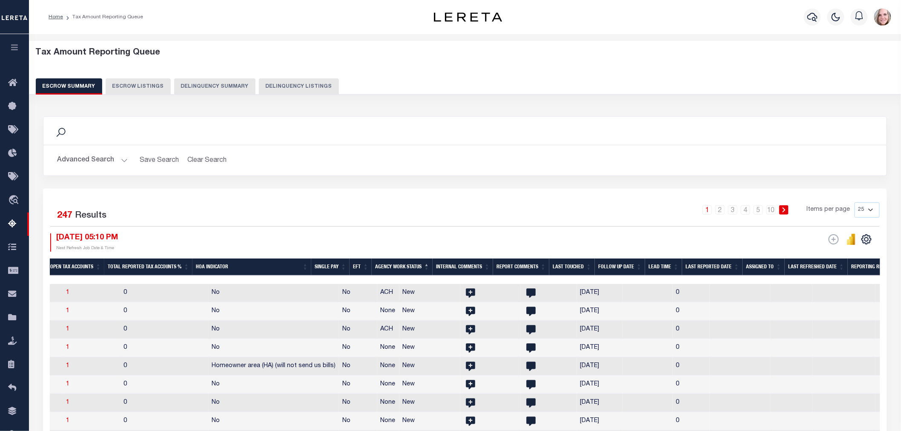
click at [73, 164] on button "Advanced Search" at bounding box center [92, 160] width 71 height 17
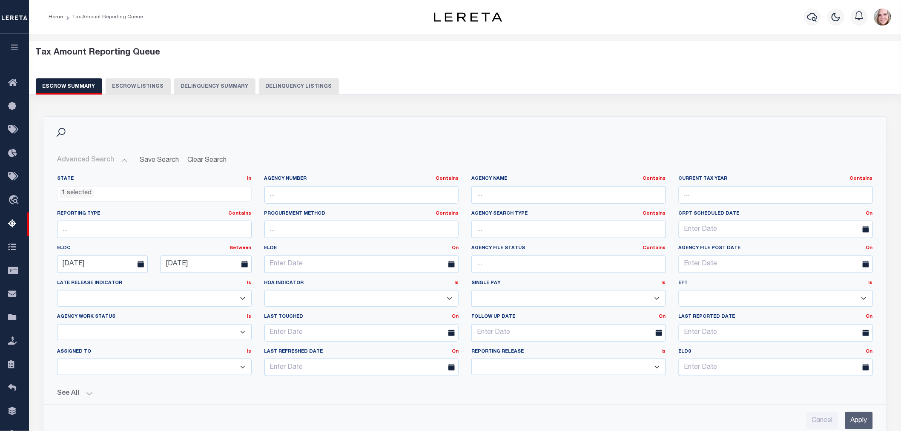
scroll to position [95, 0]
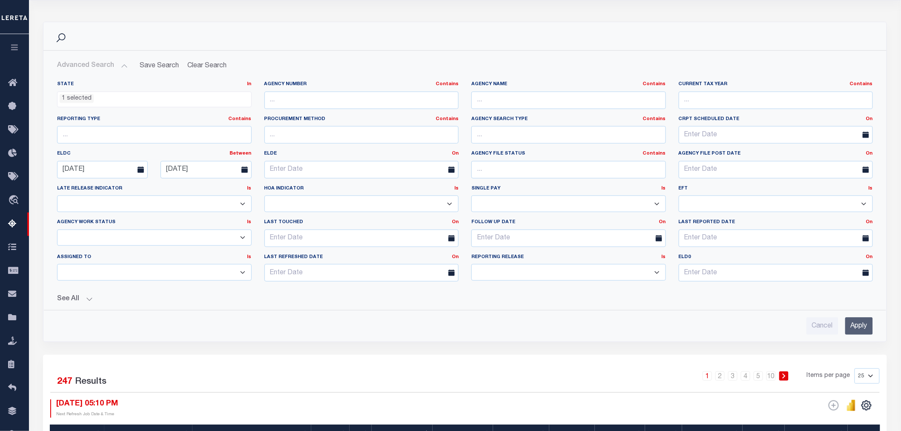
click at [229, 239] on select "New In Progress Pending Agency Follow-up Pending QC Ready for Release Prep for …" at bounding box center [154, 237] width 195 height 17
click at [57, 229] on select "New In Progress Pending Agency Follow-up Pending QC Ready for Release Prep for …" at bounding box center [154, 237] width 195 height 17
click at [859, 327] on input "Apply" at bounding box center [859, 325] width 28 height 17
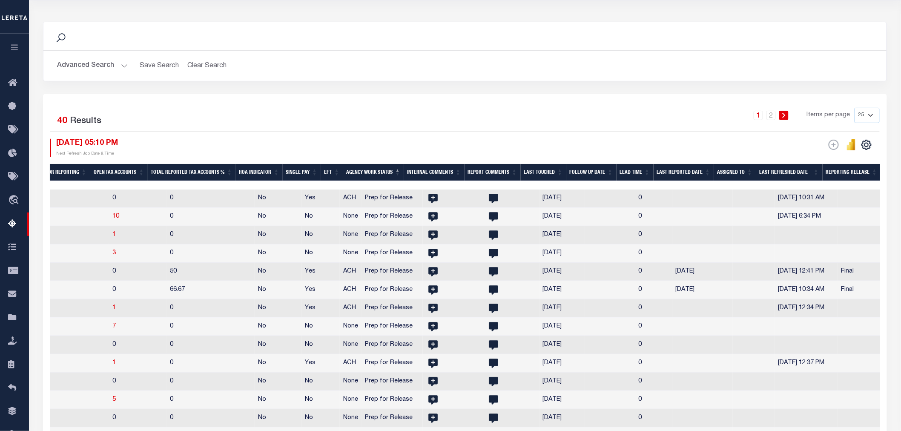
click at [866, 117] on select "10 25 50 100 500" at bounding box center [866, 115] width 25 height 15
click at [854, 108] on select "10 25 50 100 500" at bounding box center [866, 115] width 25 height 15
